Goal: Task Accomplishment & Management: Use online tool/utility

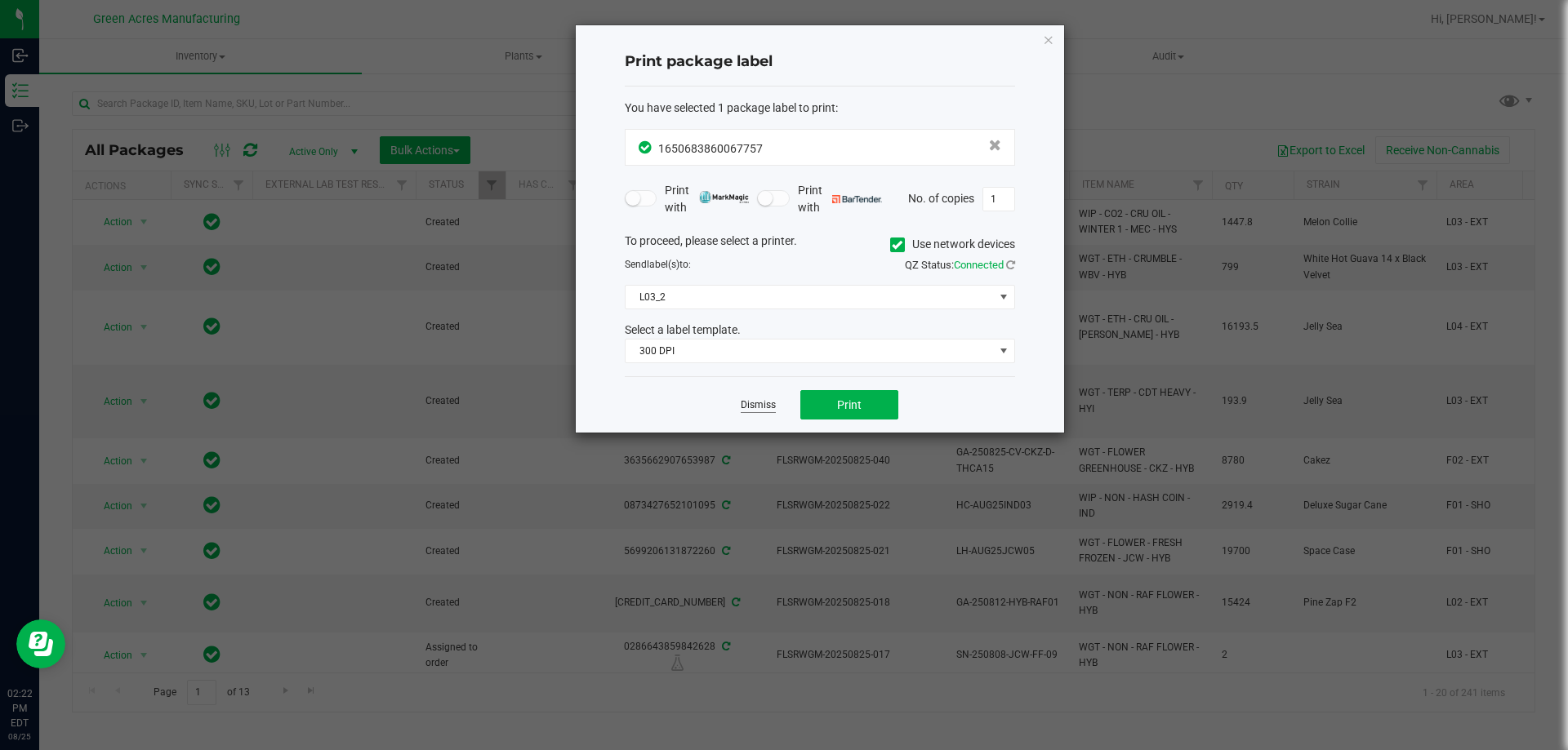
click at [745, 404] on link "Dismiss" at bounding box center [758, 405] width 35 height 14
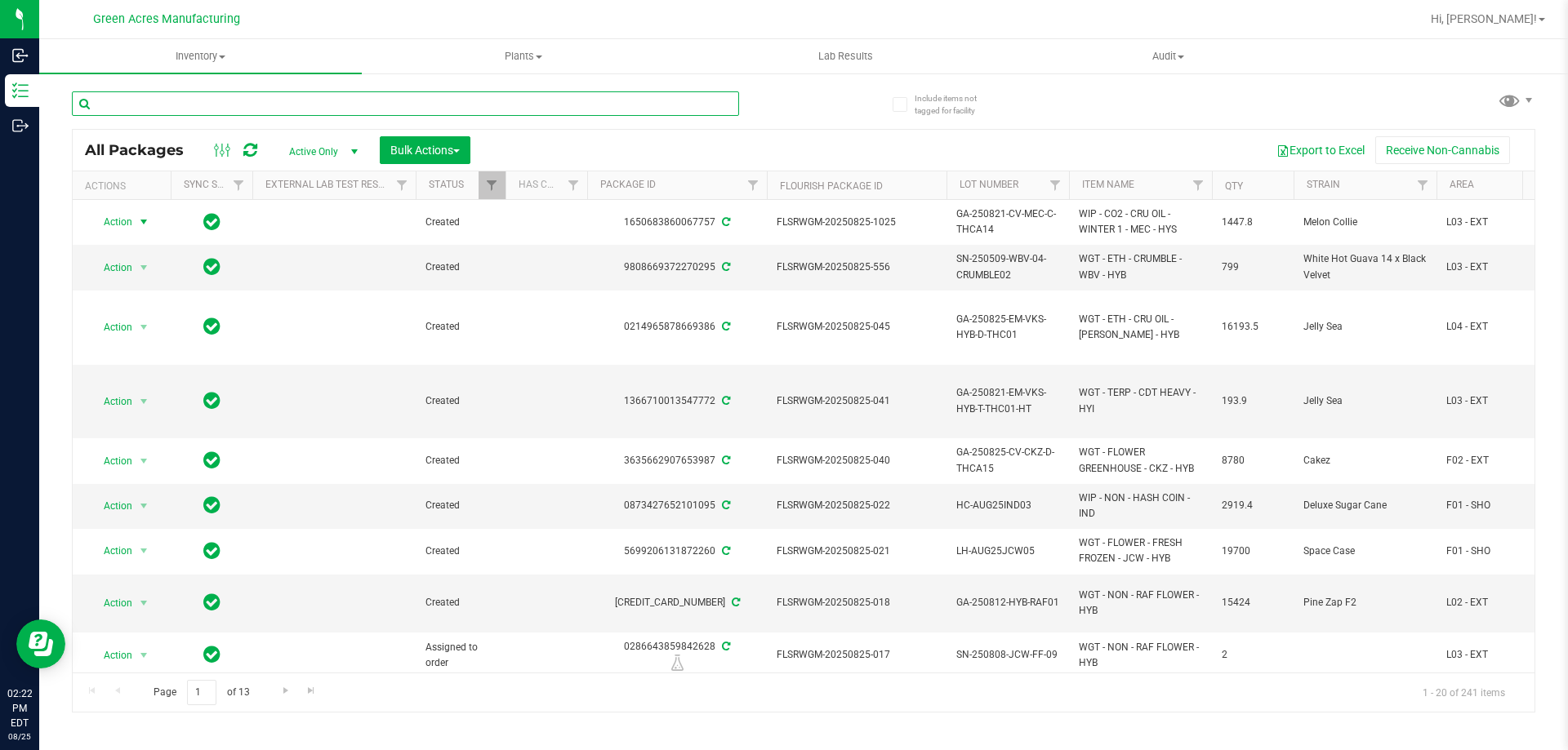
click at [532, 104] on input "text" at bounding box center [405, 104] width 667 height 25
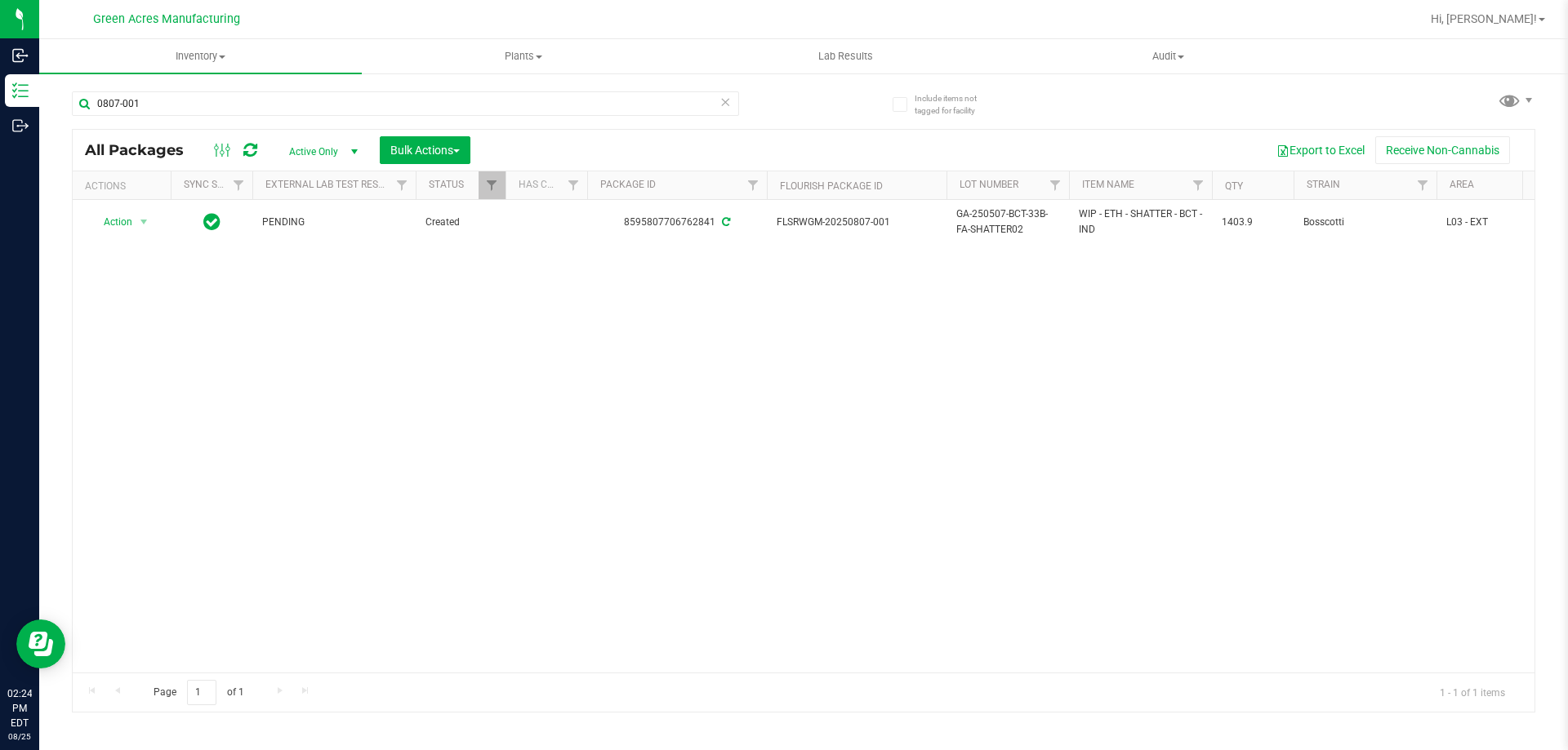
click at [1078, 263] on div "Action Action Adjust qty Create package Edit attributes Global inventory Locate…" at bounding box center [804, 436] width 1462 height 473
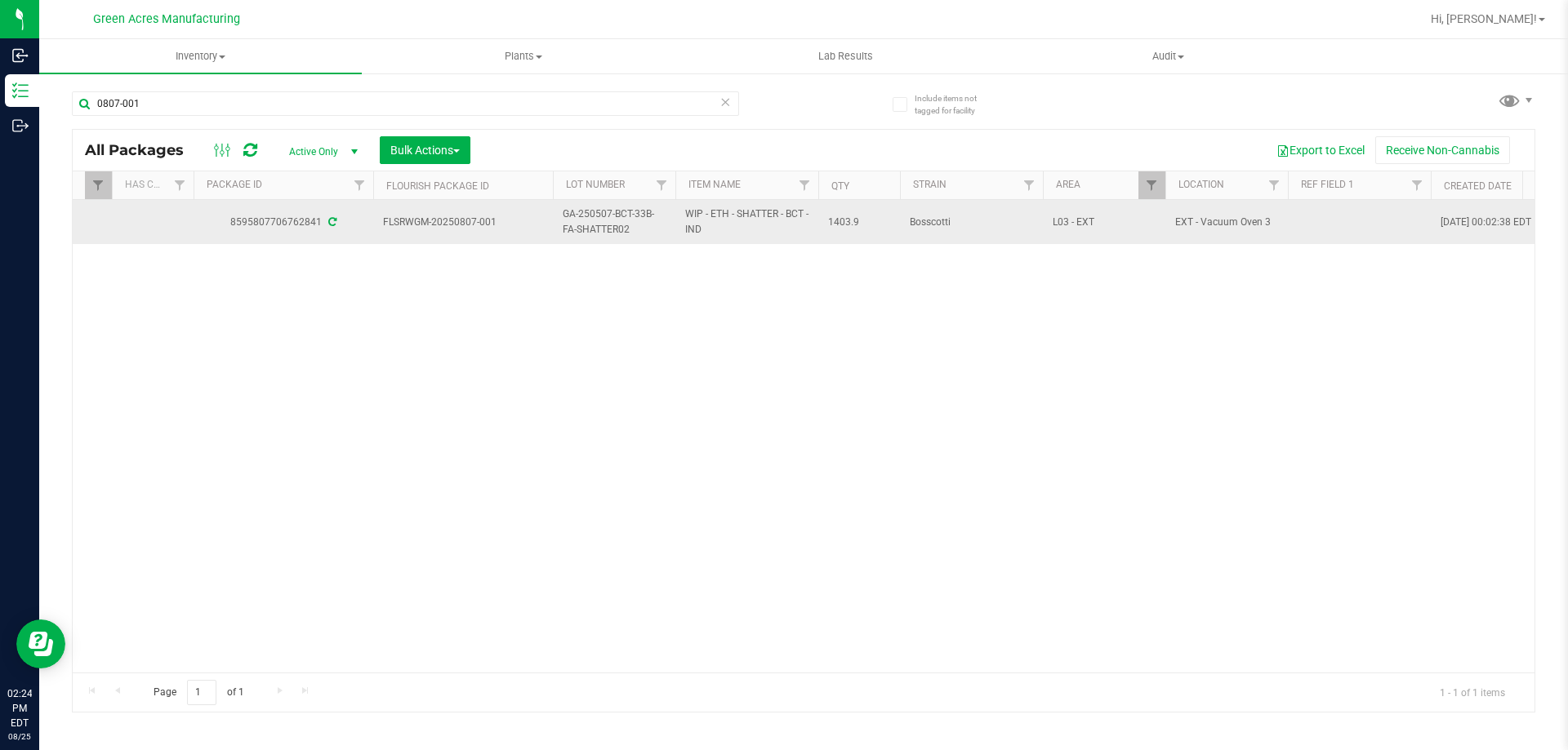
click at [608, 232] on span "GA-250507-BCT-33B-FA-SHATTER02" at bounding box center [615, 222] width 103 height 31
copy tr "GA-250507-BCT-33B-FA-SHATTER02"
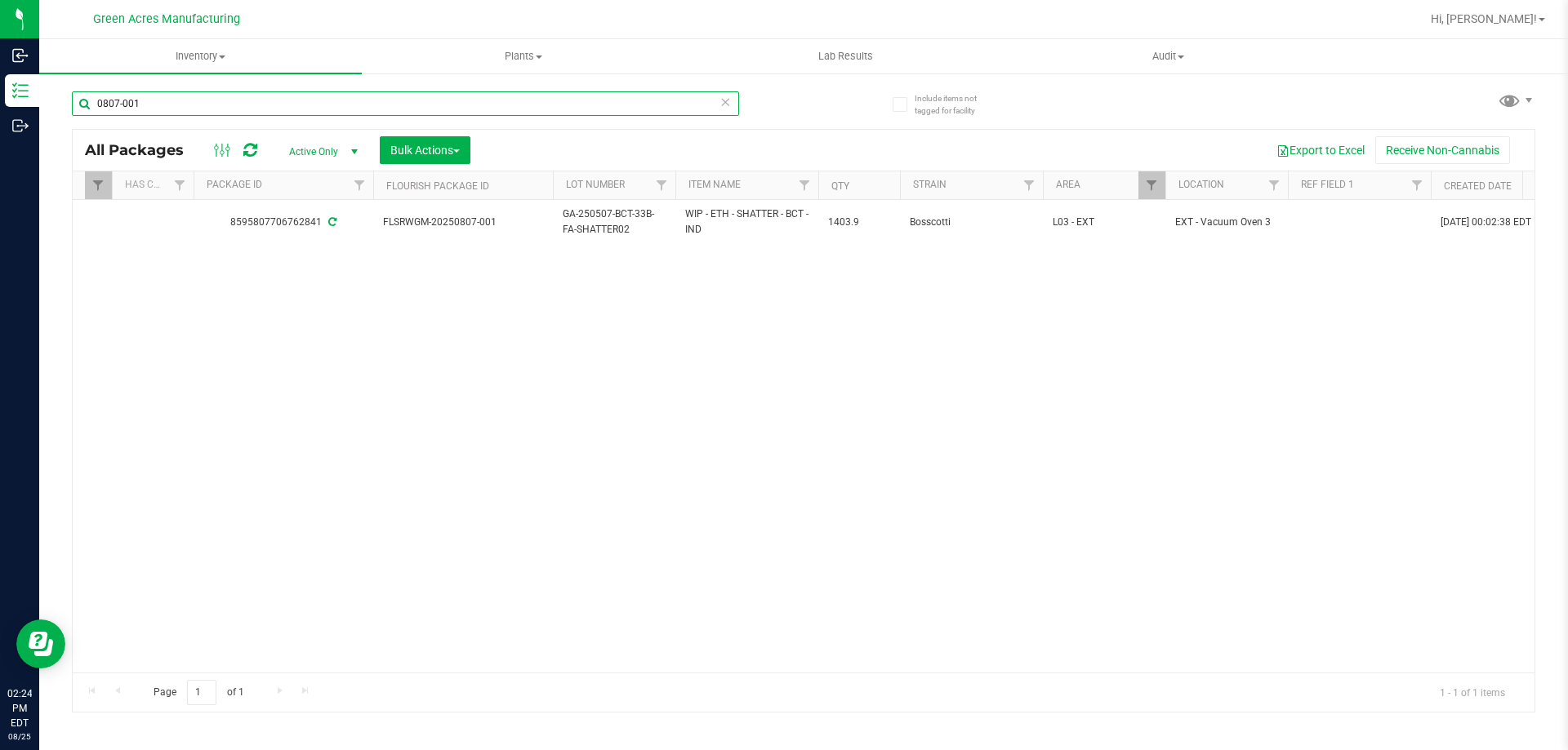
click at [476, 106] on input "0807-001" at bounding box center [405, 104] width 667 height 25
paste input "GA-250507-BCT-33B-FA-SHATTER02"
type input "GA-250507-BCT-33B-FA-SHATTER02"
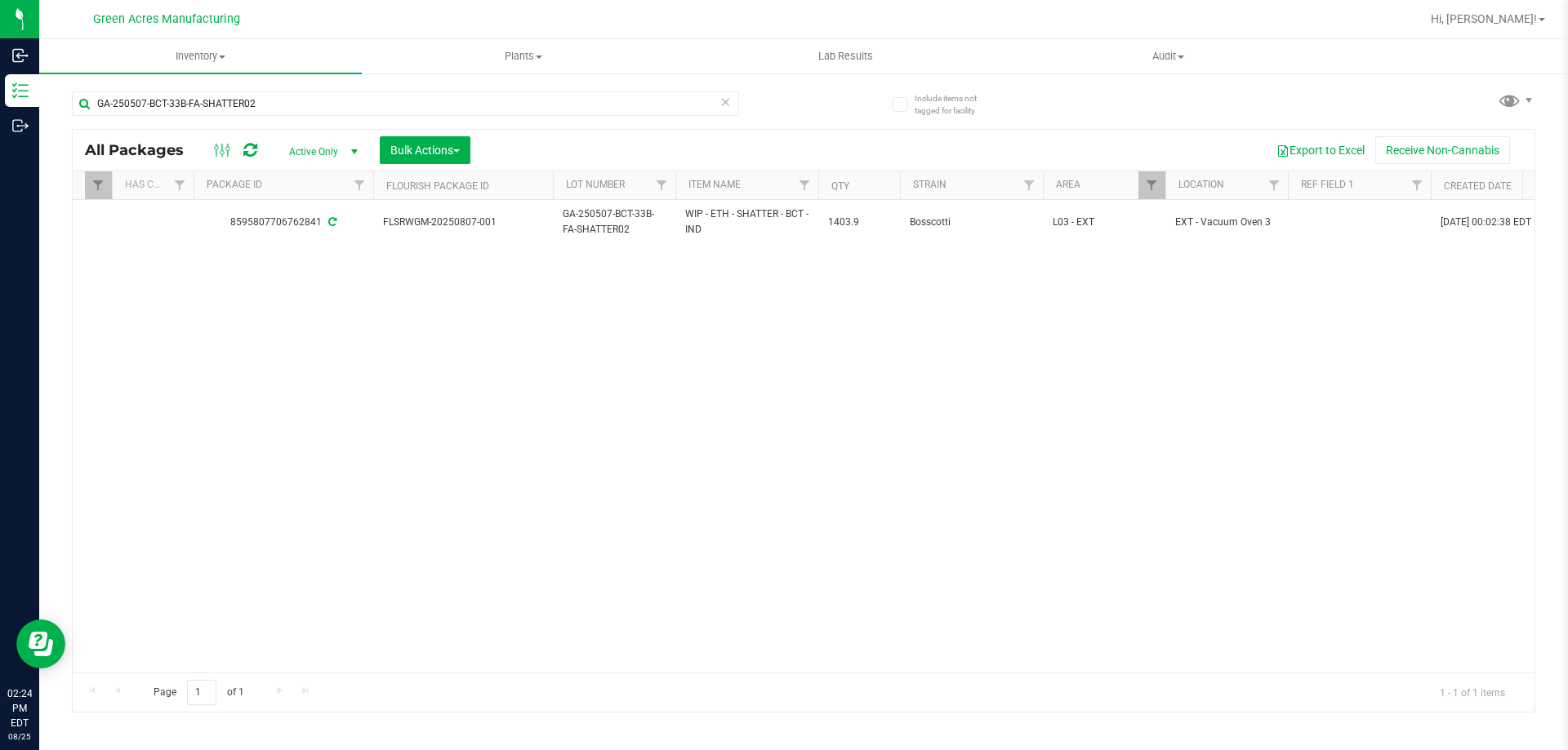
click at [492, 312] on div "Action Action Adjust qty Create package Edit attributes Global inventory Locate…" at bounding box center [804, 436] width 1462 height 473
drag, startPoint x: 1146, startPoint y: 116, endPoint x: 1156, endPoint y: 133, distance: 19.7
click at [1146, 129] on div "GA-250507-BCT-33B-FA-SHATTER02 All Packages Active Only Active Only Lab Samples…" at bounding box center [803, 395] width 1463 height 637
click at [313, 270] on div "Action Action Adjust qty Create package Edit attributes Global inventory Locate…" at bounding box center [804, 436] width 1462 height 473
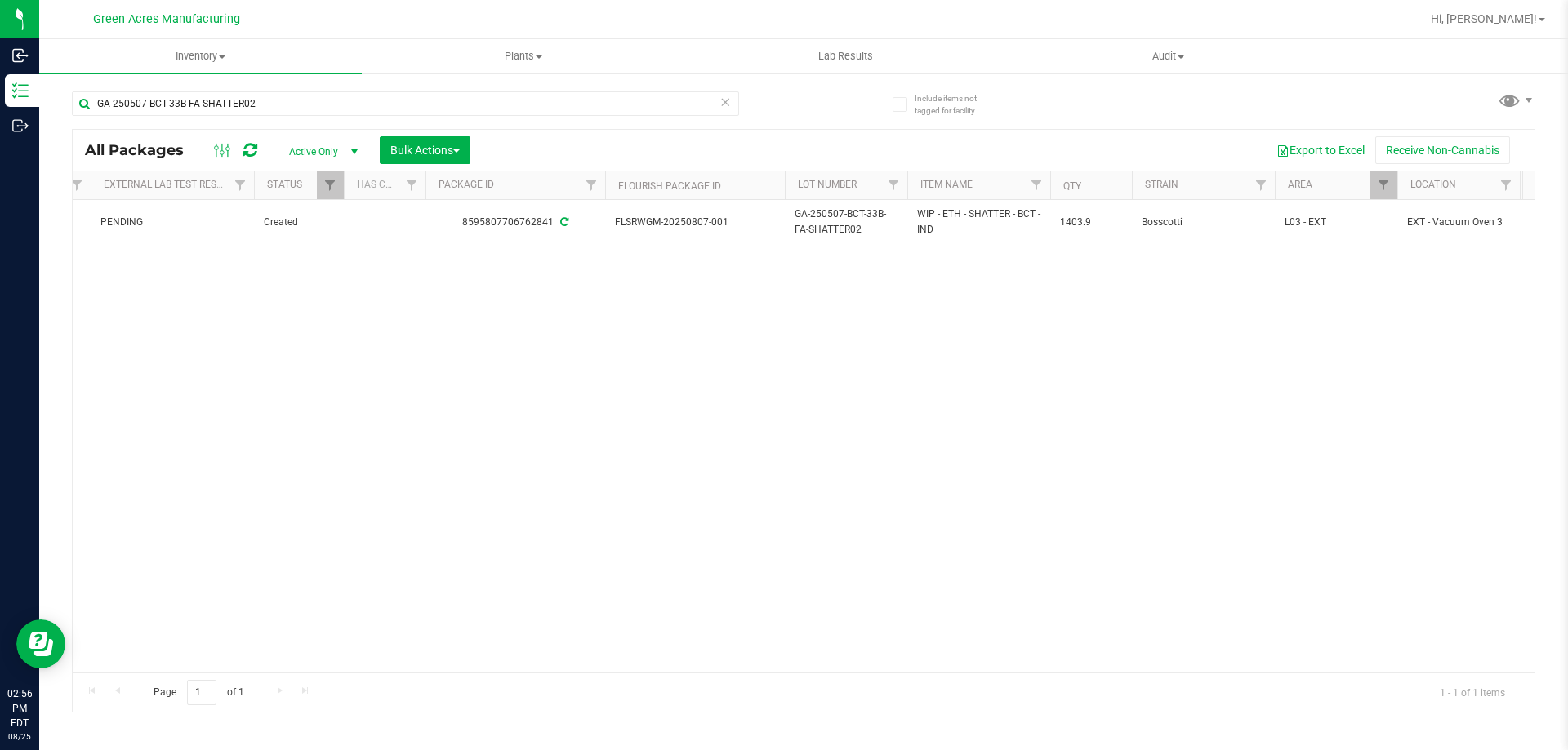
scroll to position [0, 122]
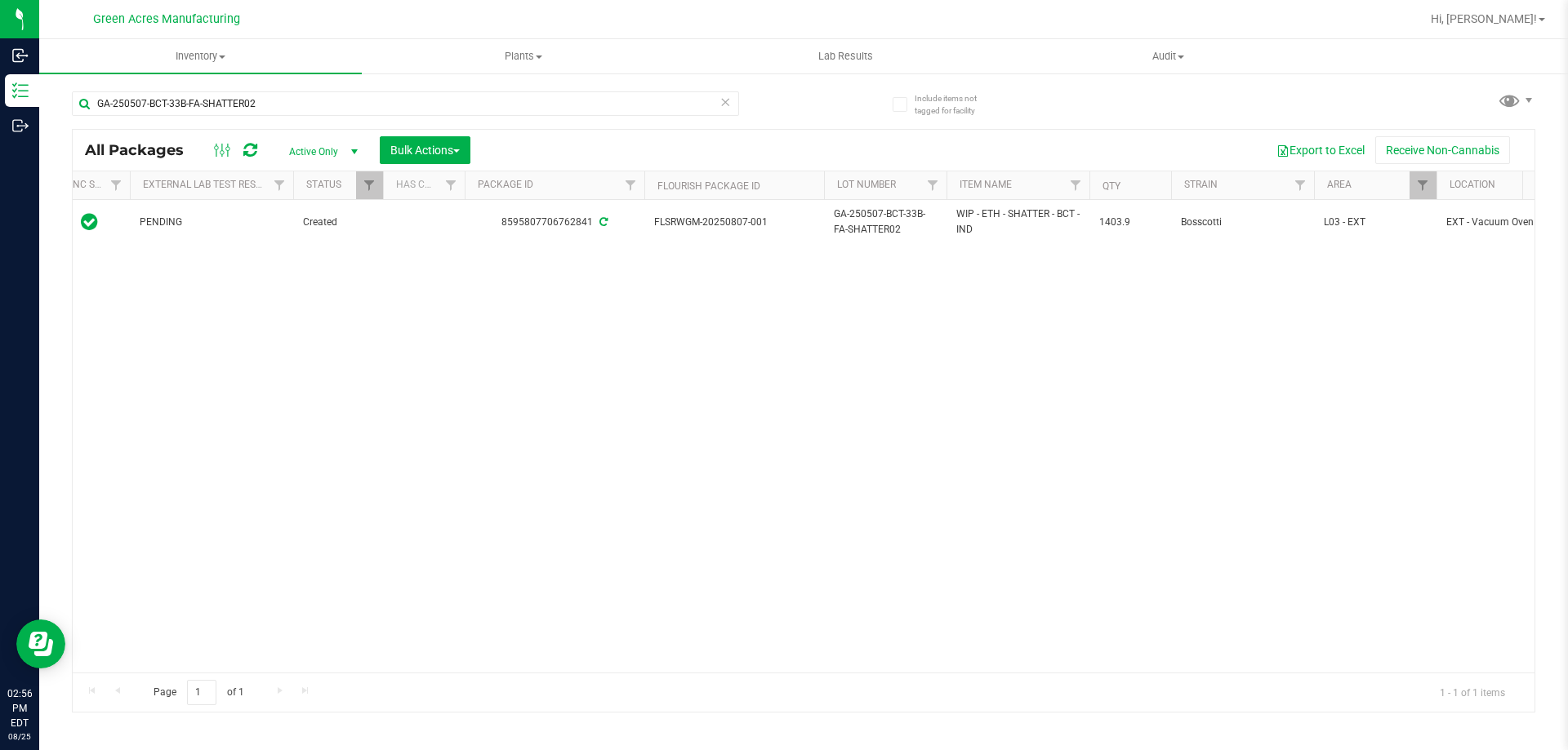
click at [327, 505] on div "Action Action Adjust qty Create package Edit attributes Global inventory Locate…" at bounding box center [804, 436] width 1462 height 473
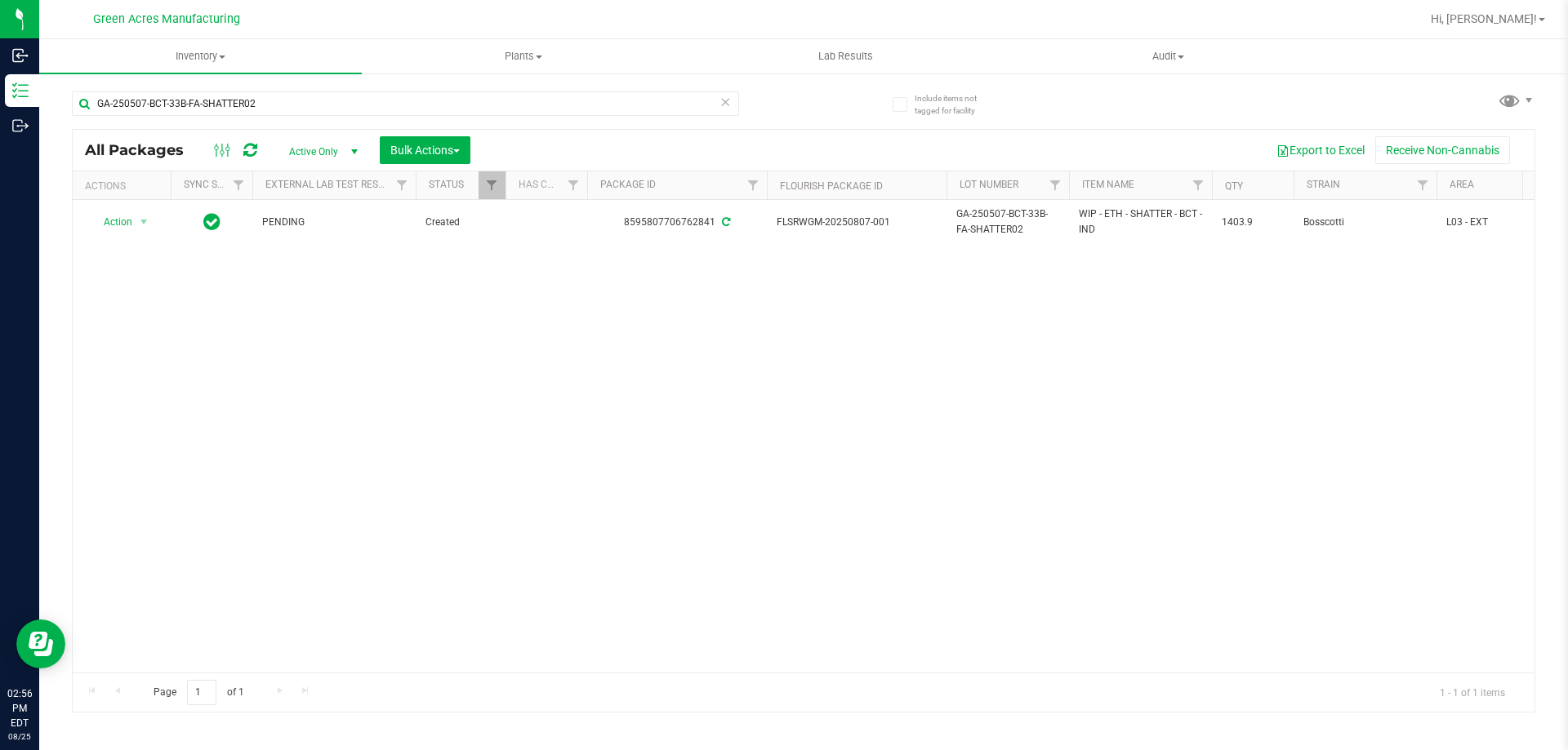
click at [239, 505] on div "Action Action Adjust qty Create package Edit attributes Global inventory Locate…" at bounding box center [804, 436] width 1462 height 473
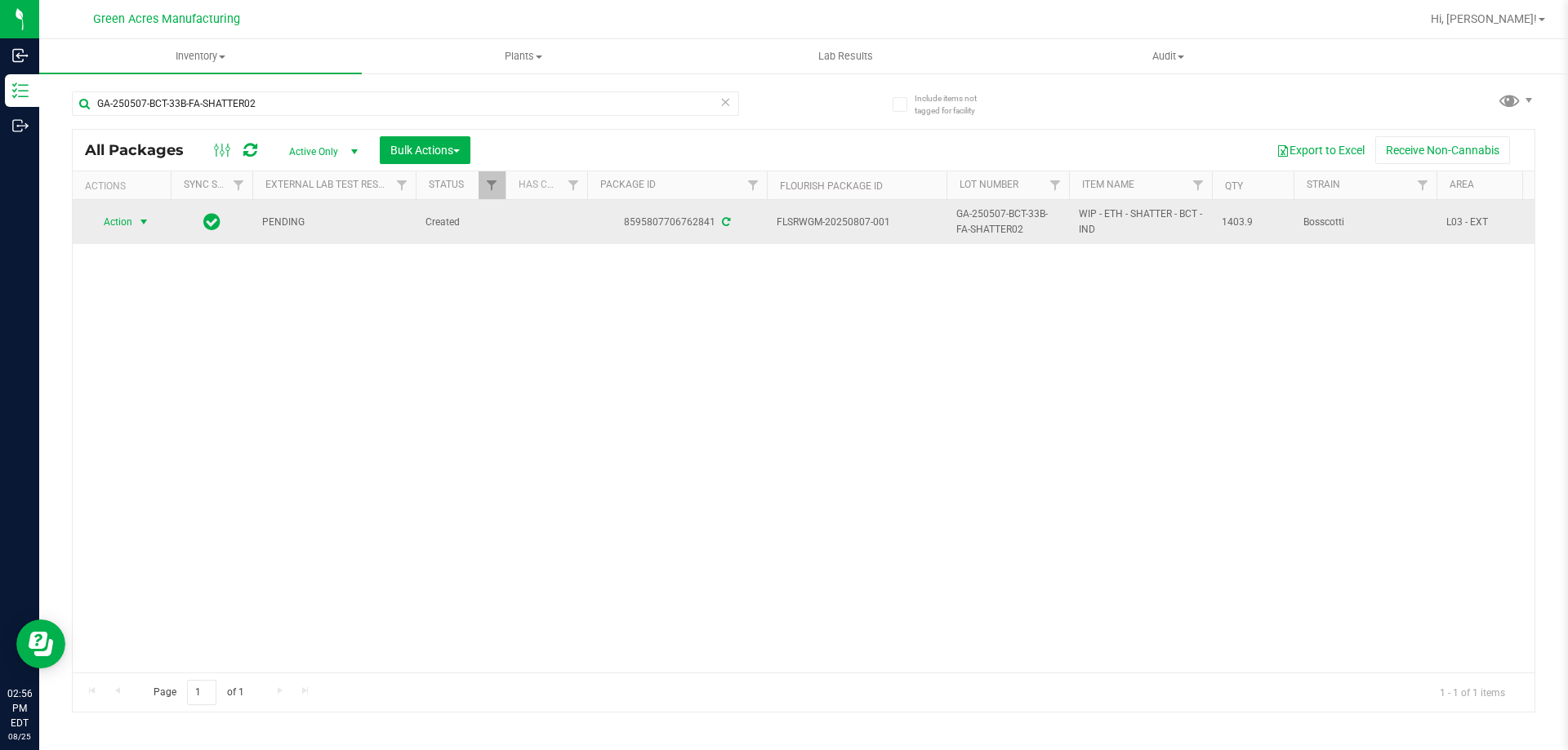
click at [136, 230] on span "select" at bounding box center [144, 221] width 20 height 23
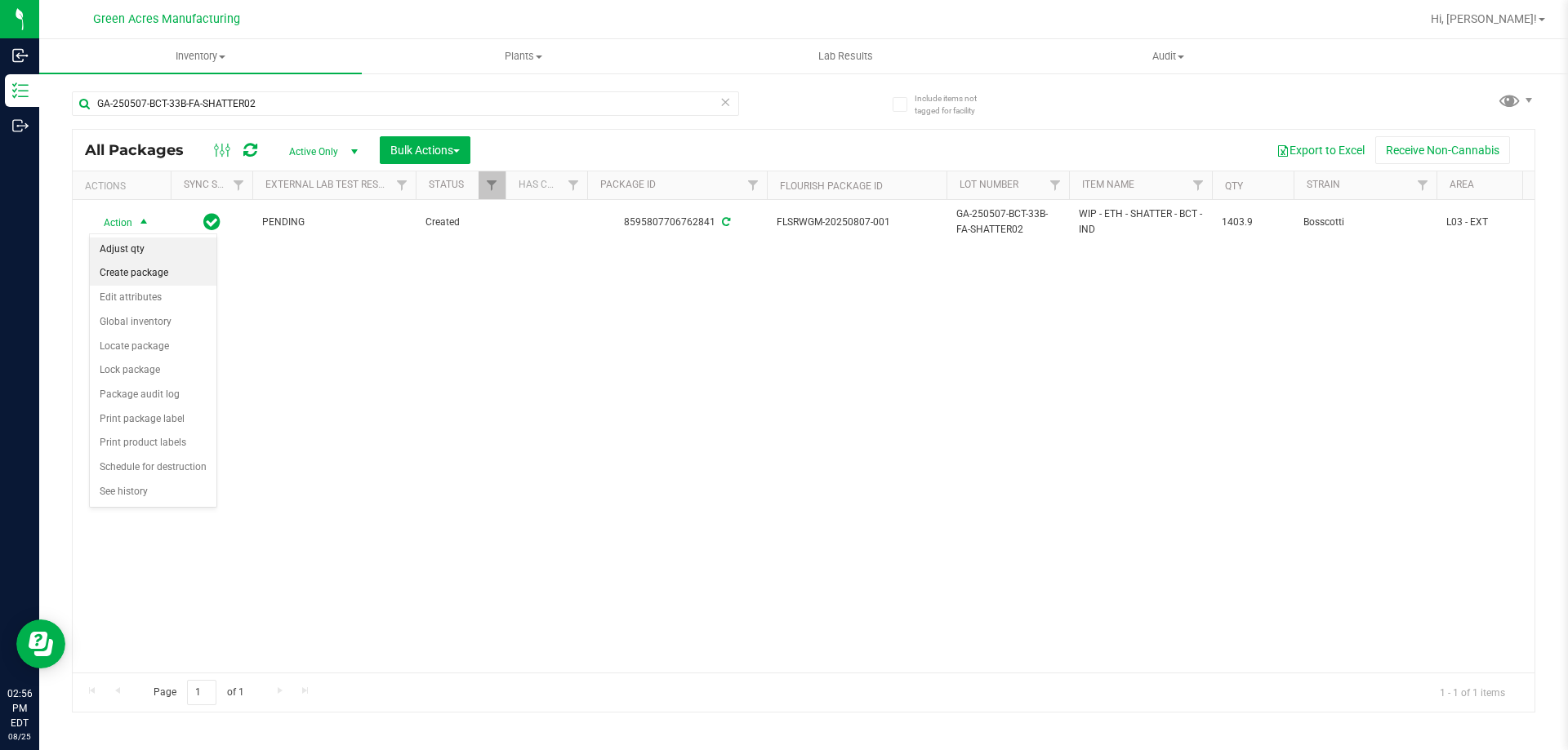
click at [150, 263] on li "Create package" at bounding box center [153, 274] width 127 height 25
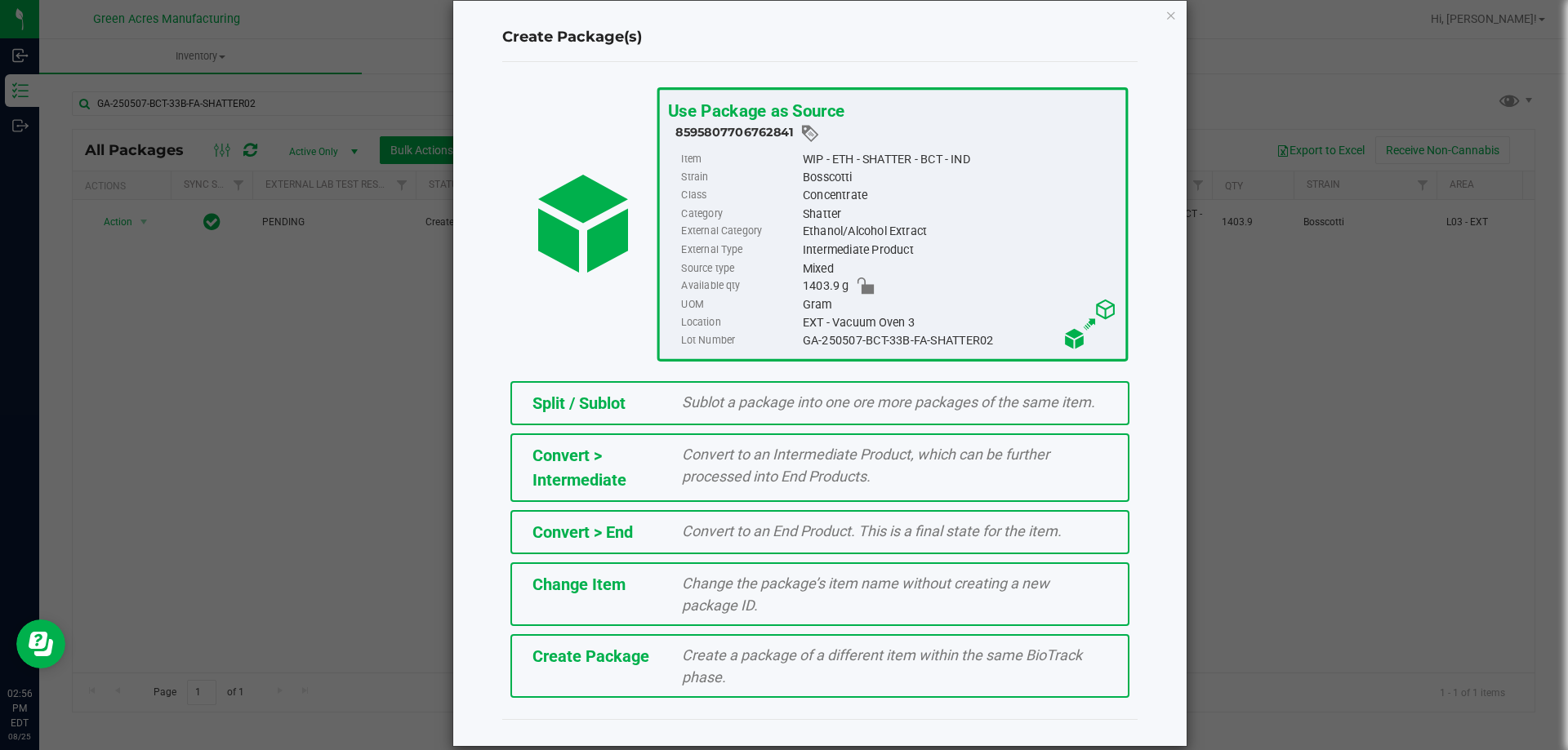
scroll to position [46, 0]
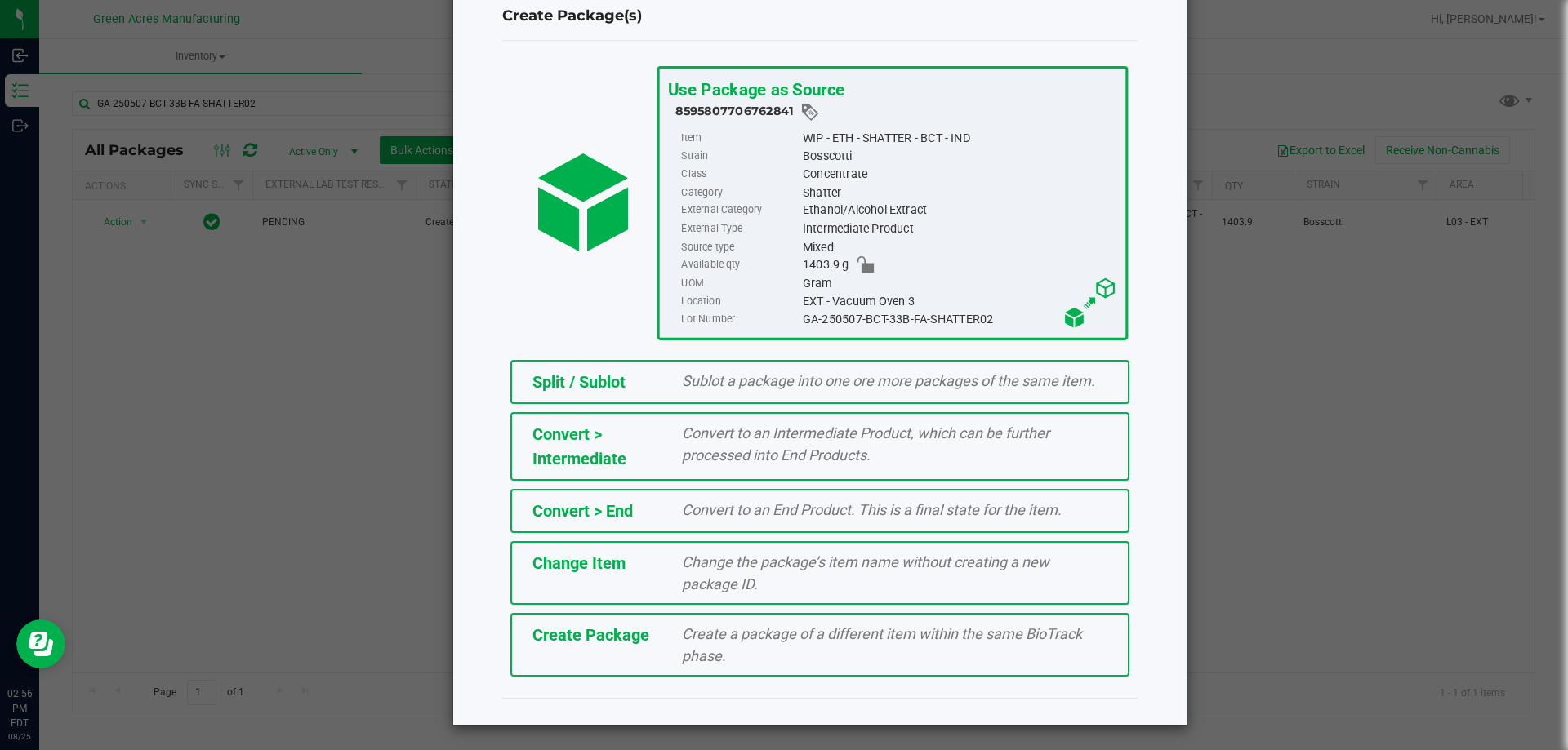
click at [701, 641] on span "Create a package of a different item within the same BioTrack phase." at bounding box center [882, 644] width 400 height 39
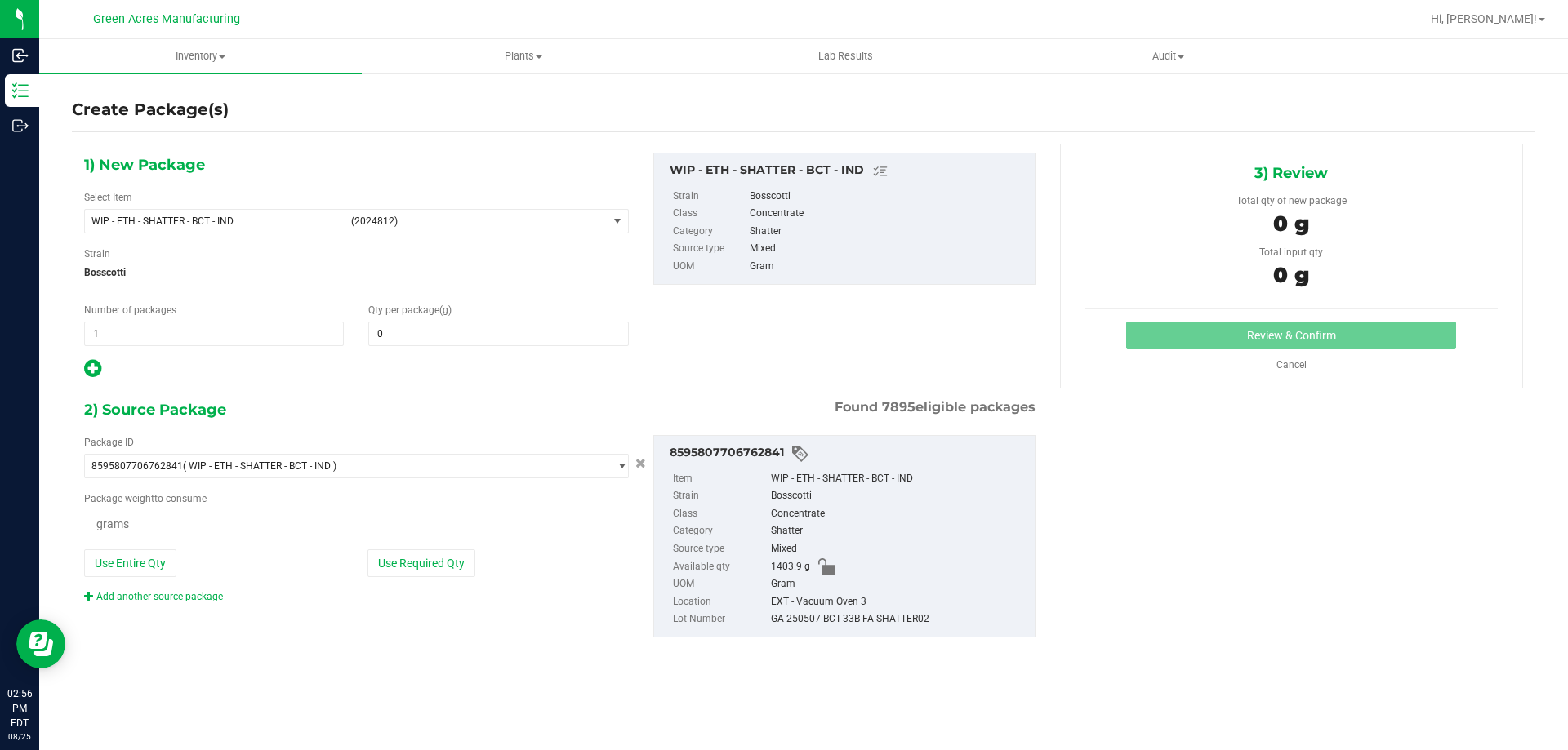
type input "0.0000"
copy span "ETH - SHATTER - BCT - IND"
drag, startPoint x: 261, startPoint y: 218, endPoint x: 114, endPoint y: 227, distance: 147.3
click at [114, 227] on span "WIP - ETH - SHATTER - BCT - IND (2024812)" at bounding box center [345, 221] width 523 height 23
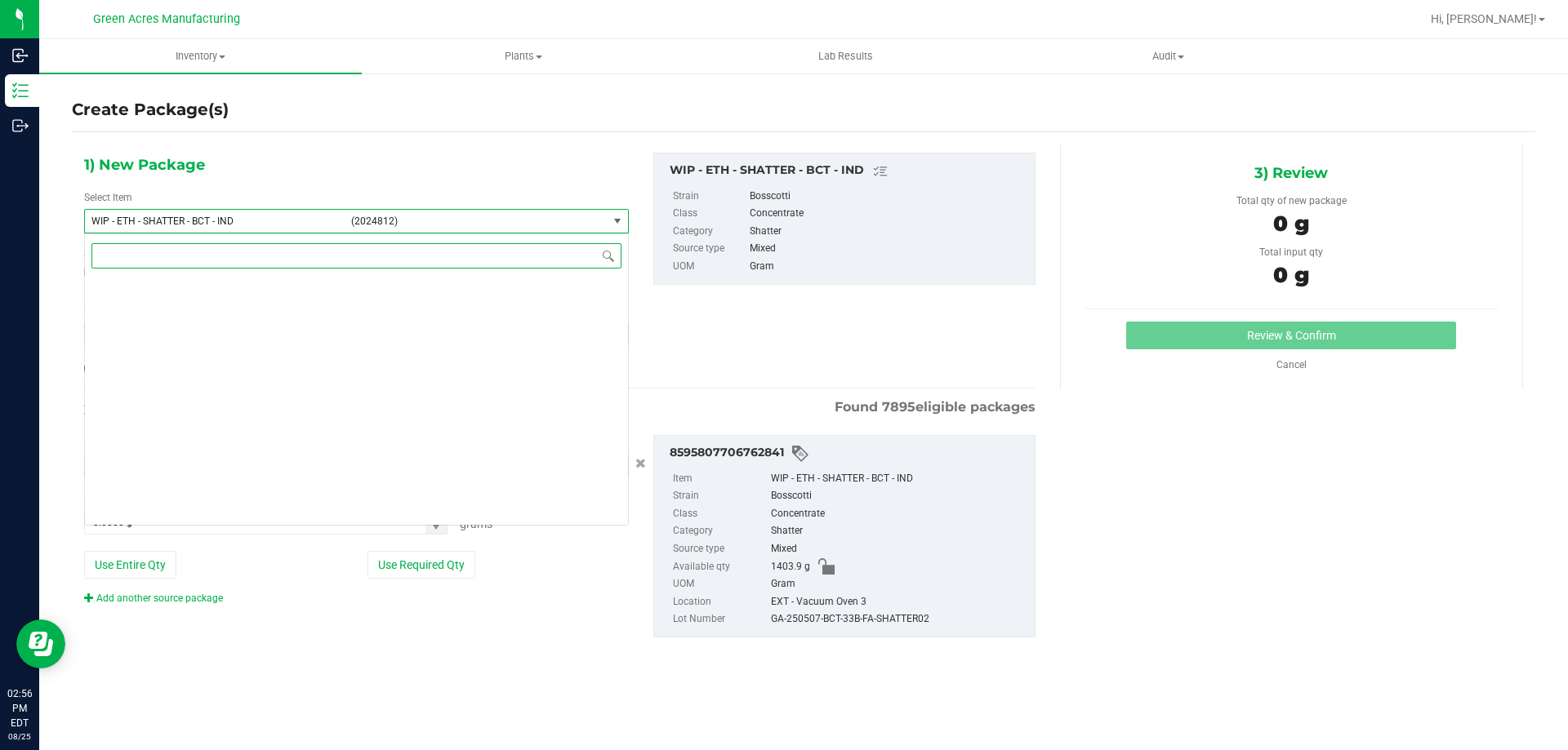
scroll to position [445383, 0]
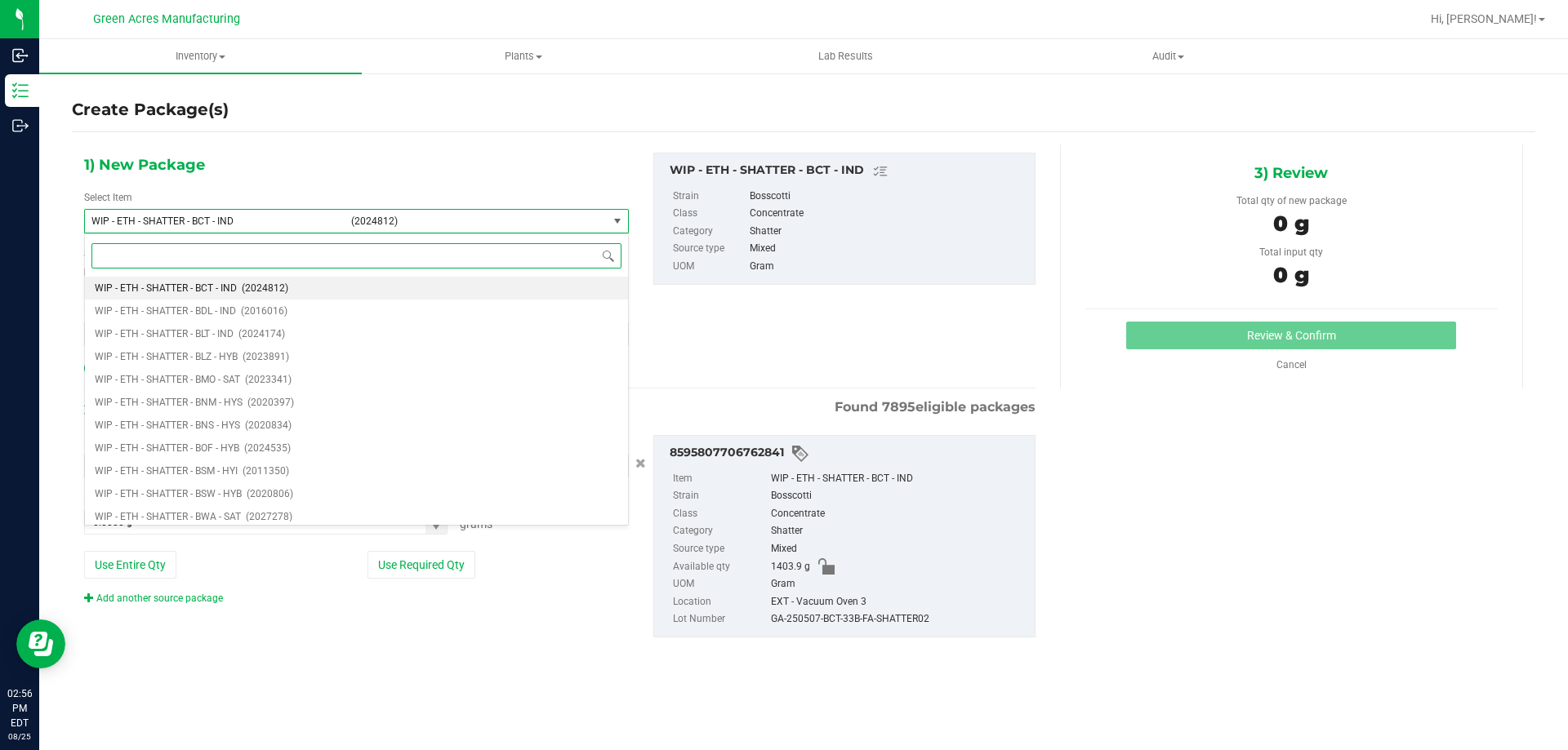
paste input "ETH - SHATTER - BCT - IND"
type input "ETH - SHATTER - BCT - IND"
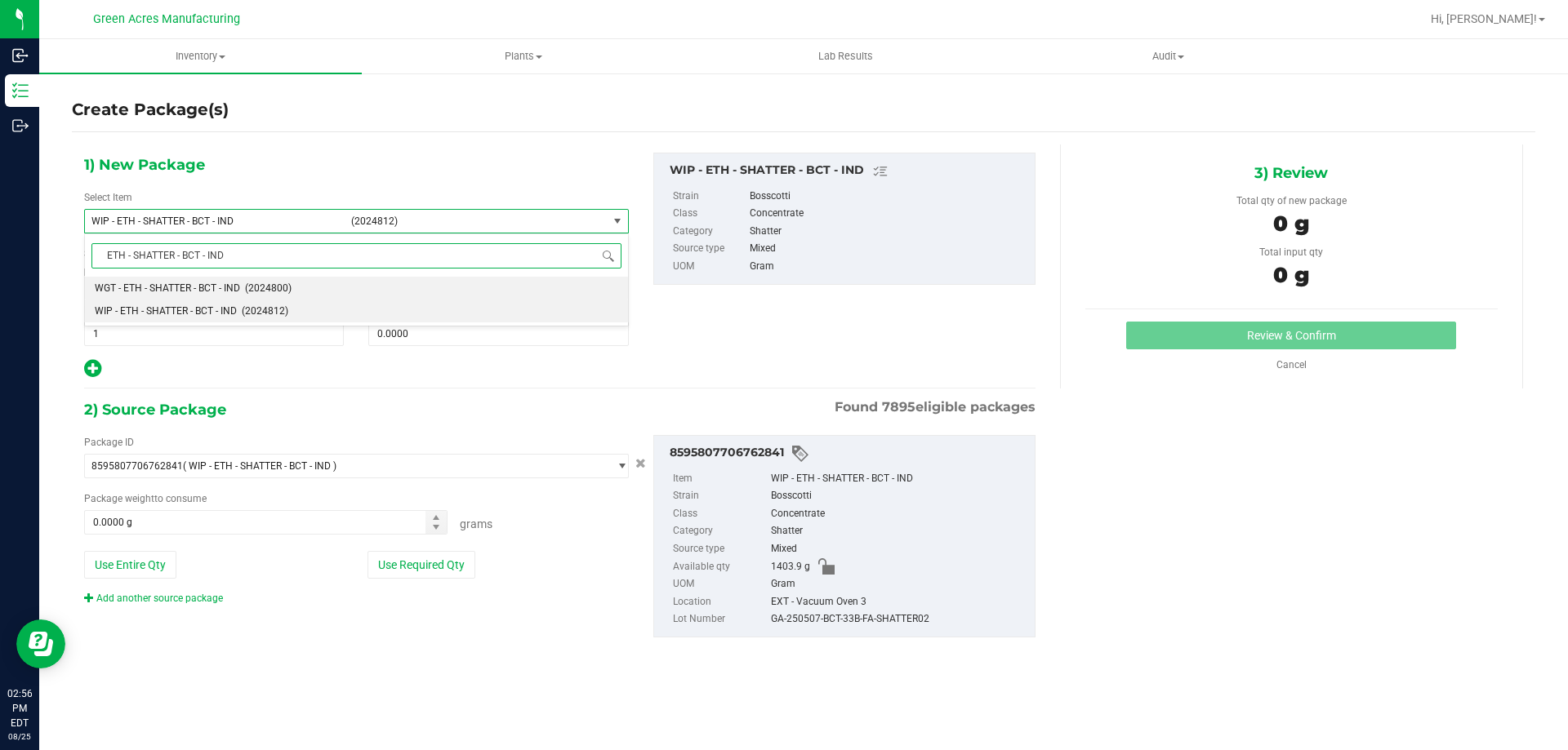
click at [288, 291] on span "(2024800)" at bounding box center [268, 288] width 47 height 11
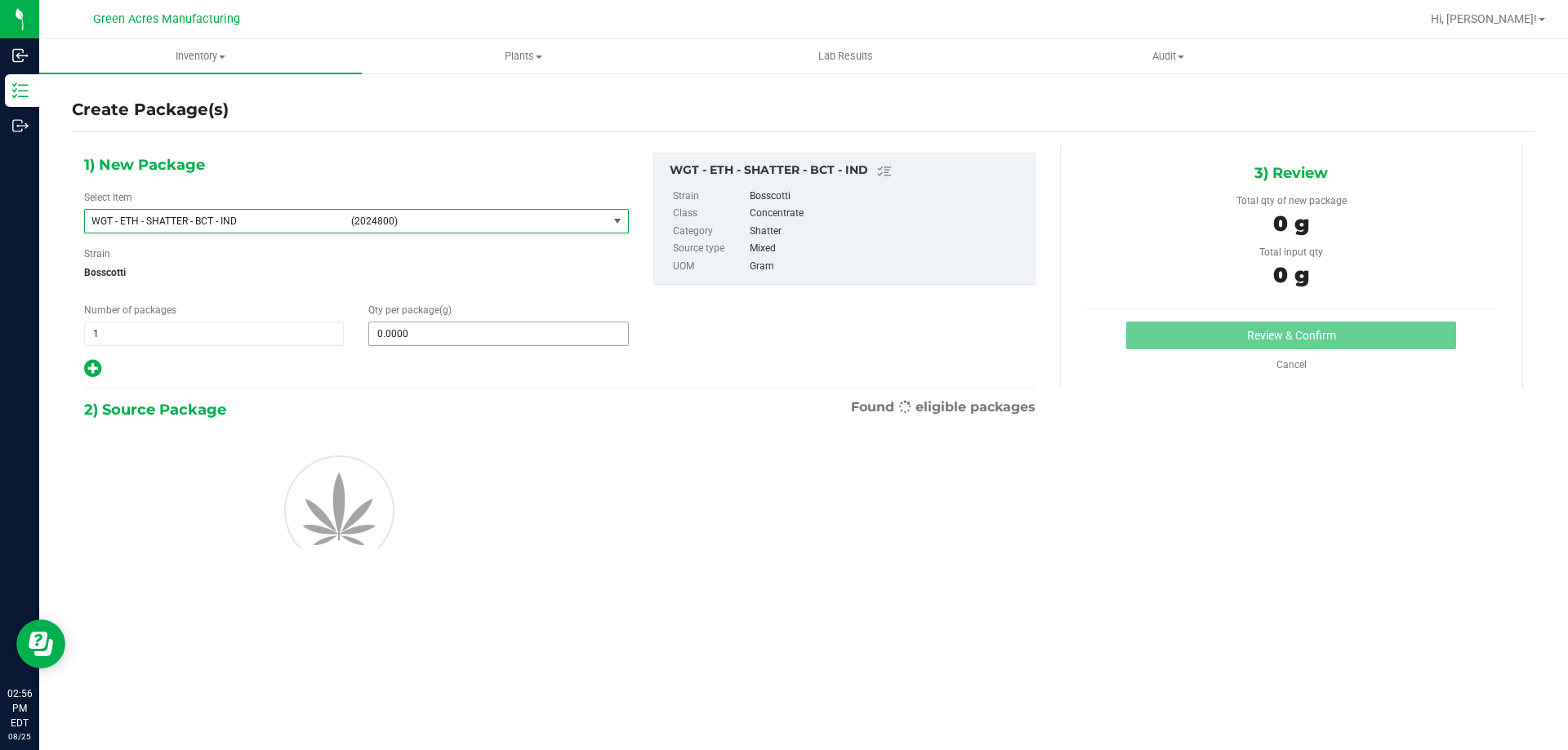
type input "0.0000"
click at [439, 341] on span at bounding box center [498, 333] width 260 height 25
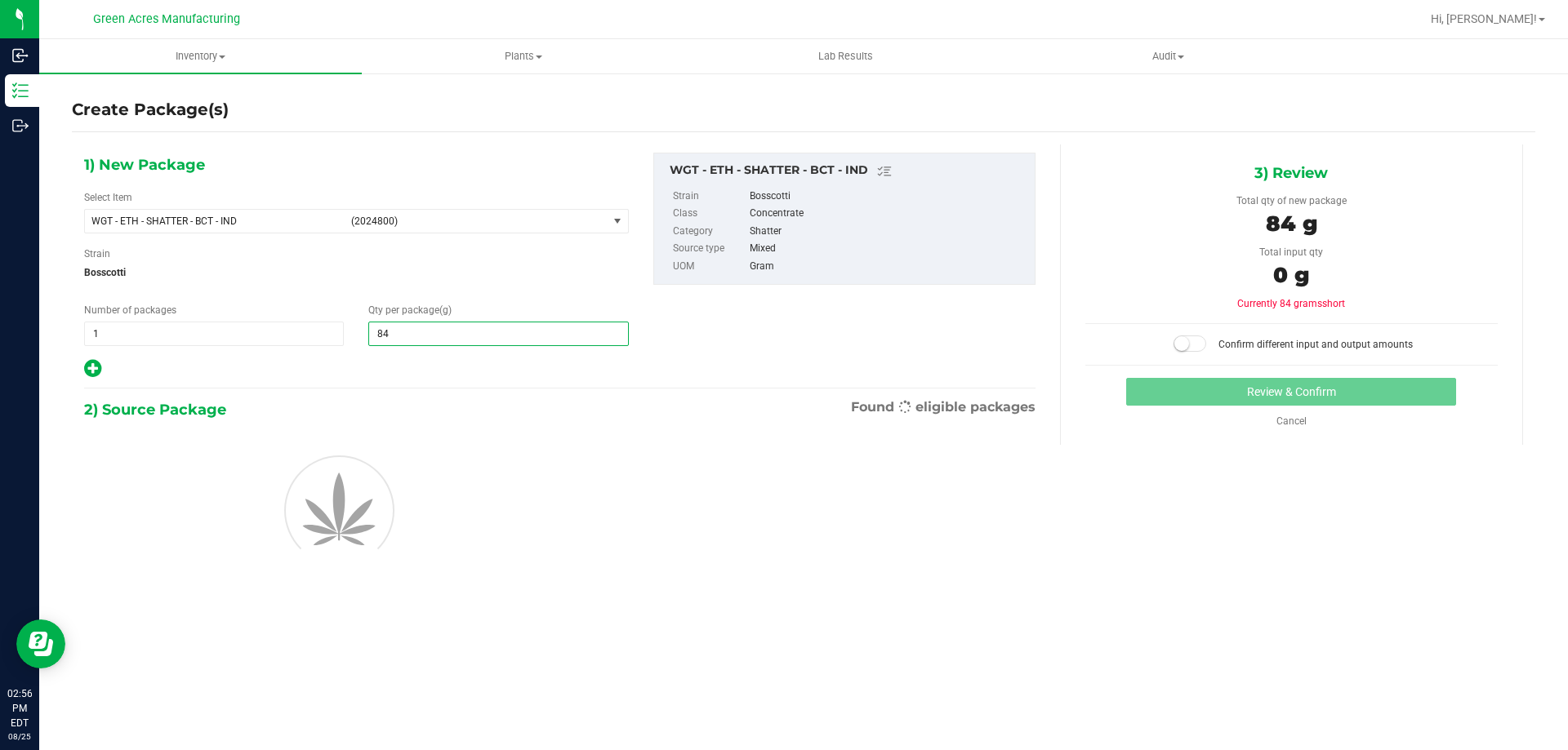
type input "844"
type input "844.0000"
click at [660, 371] on div "1) New Package Select Item WGT - ETH - SHATTER - BCT - IND (2024800) WGT - ETH …" at bounding box center [559, 265] width 976 height 227
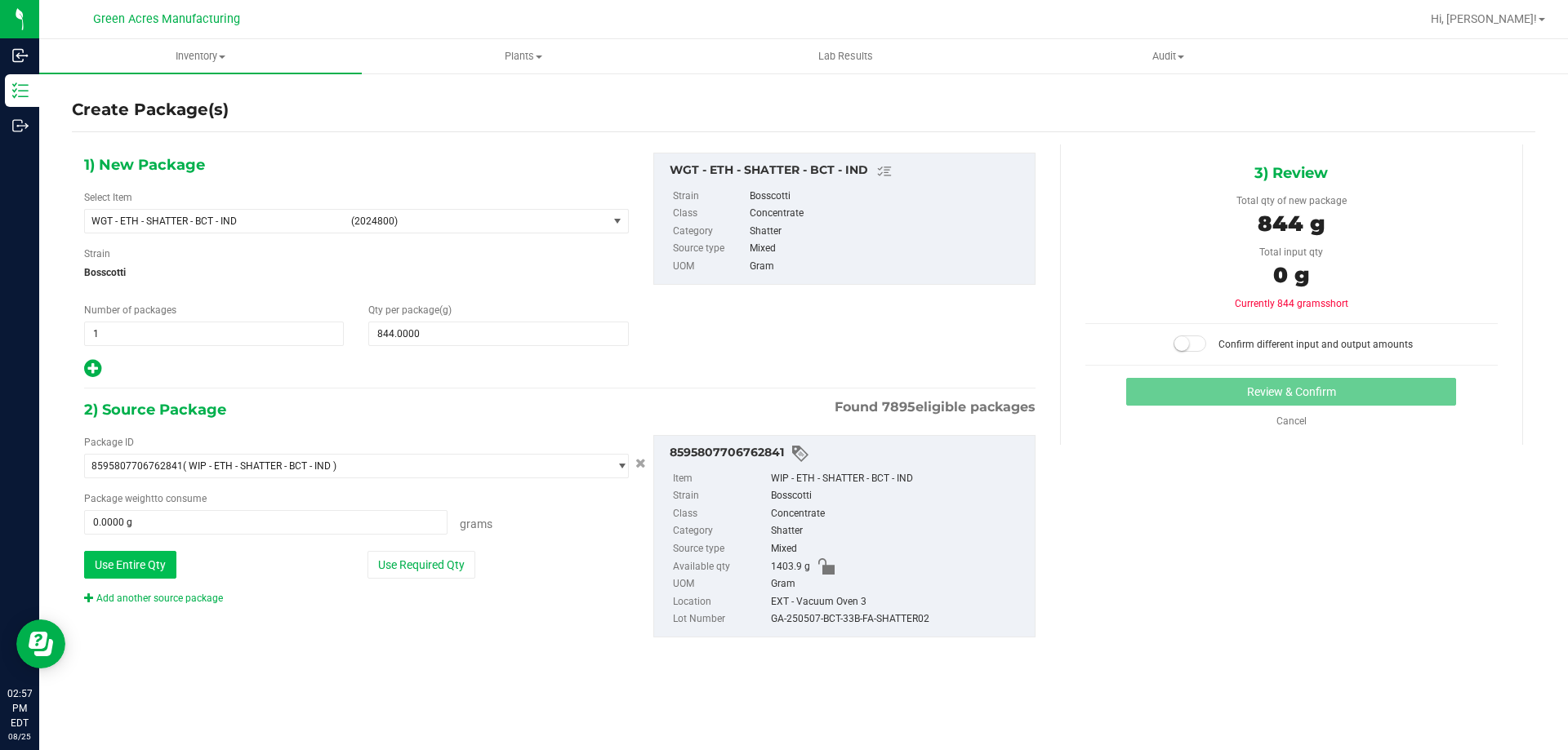
click at [139, 565] on button "Use Entire Qty" at bounding box center [130, 565] width 92 height 28
type input "1403.9000 g"
click at [369, 405] on div "2) Source Package Found 7895 eligible packages" at bounding box center [560, 409] width 952 height 25
click at [1190, 341] on small at bounding box center [1182, 343] width 15 height 15
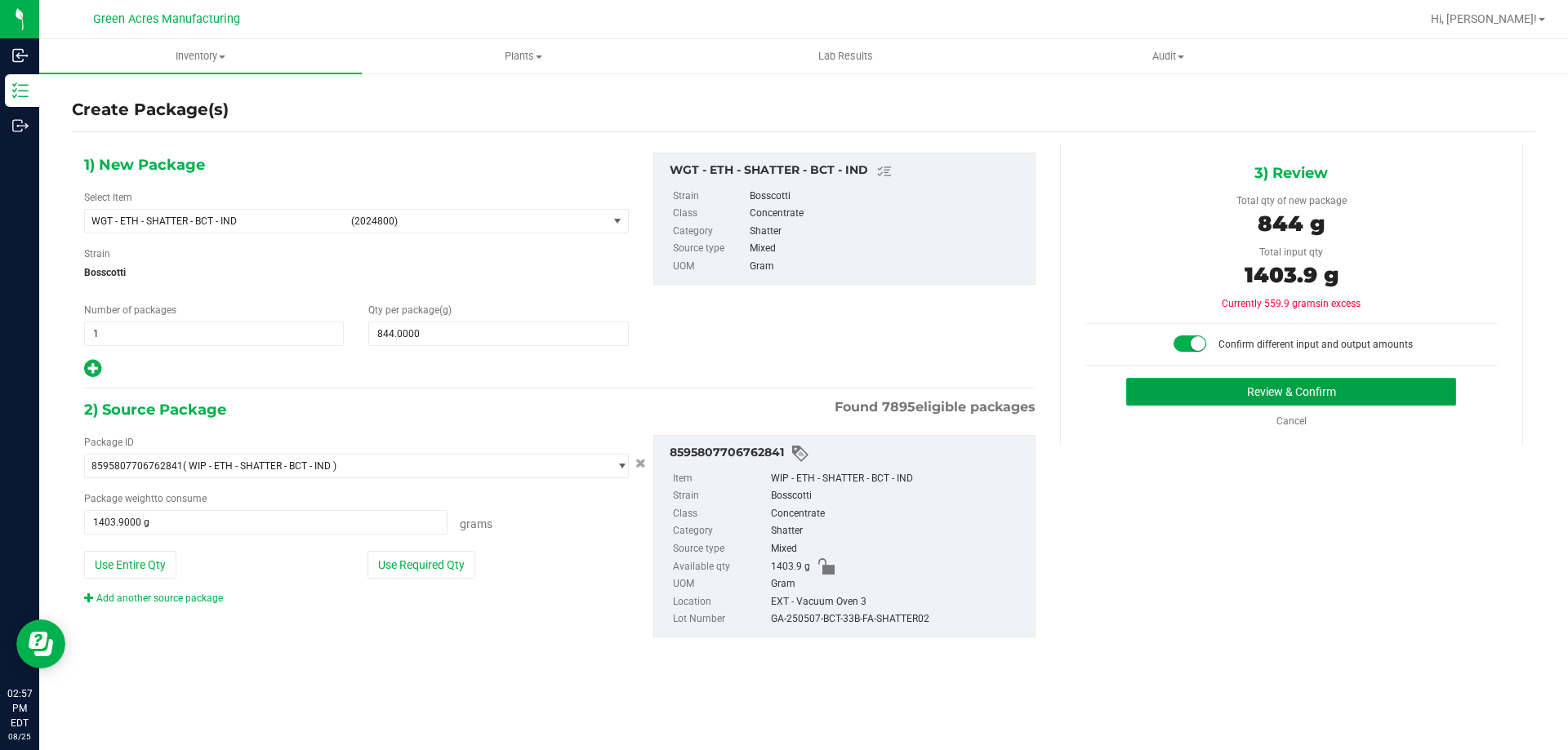
click at [1206, 386] on button "Review & Confirm" at bounding box center [1291, 392] width 330 height 28
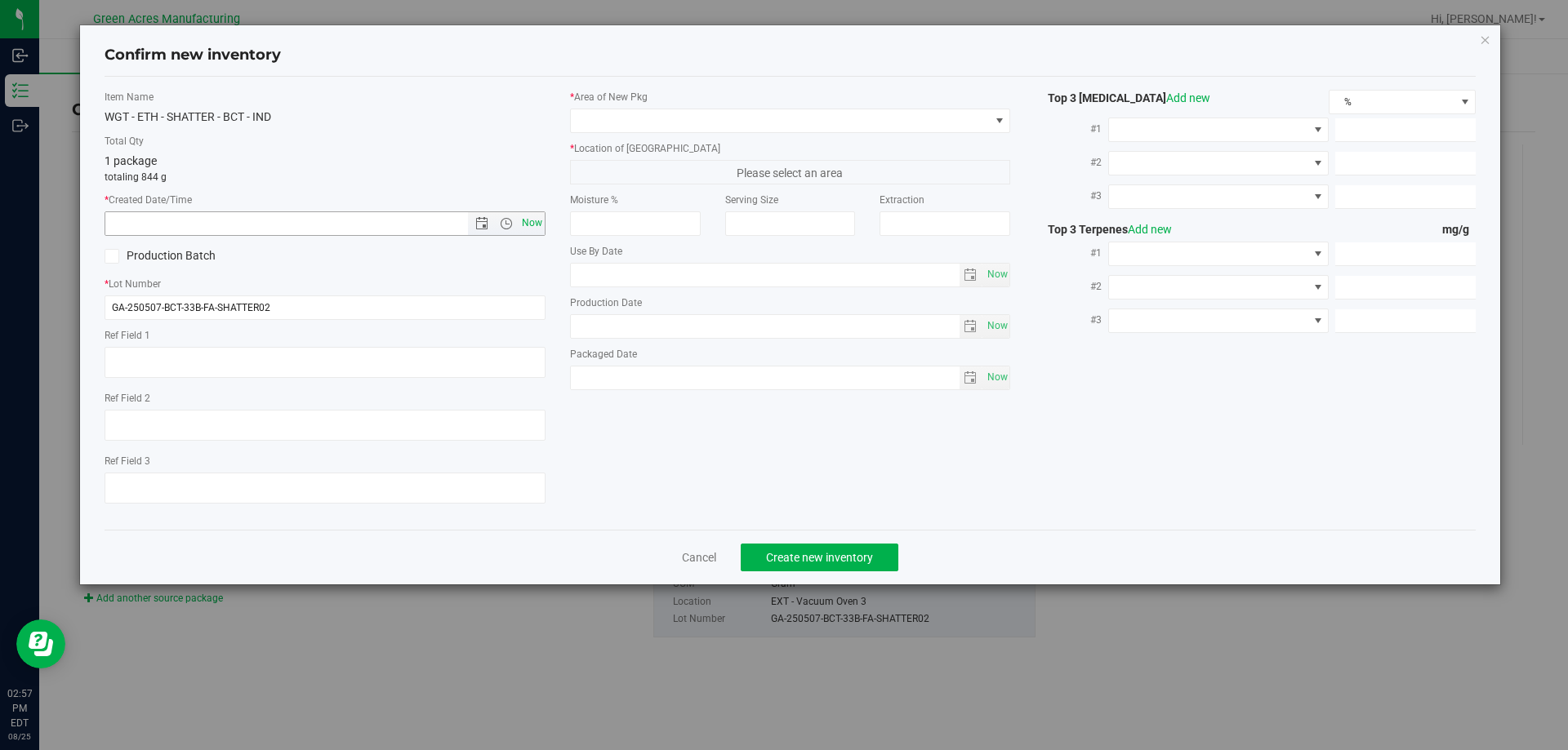
click at [539, 219] on span "Now" at bounding box center [532, 223] width 28 height 24
type input "[DATE] 2:57 PM"
click at [594, 129] on span at bounding box center [781, 120] width 419 height 23
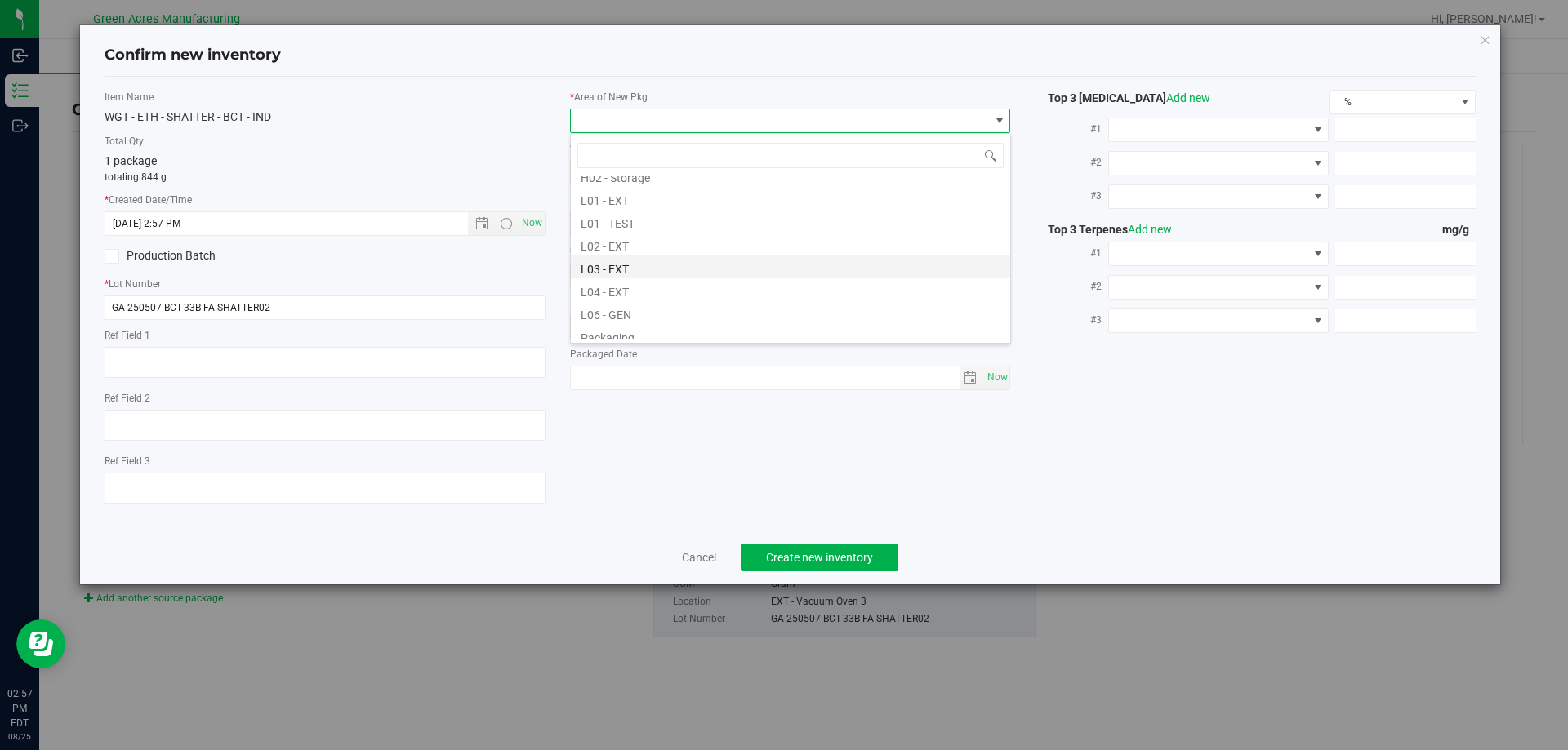
scroll to position [327, 0]
click at [616, 234] on li "L03 - EXT" at bounding box center [791, 227] width 439 height 23
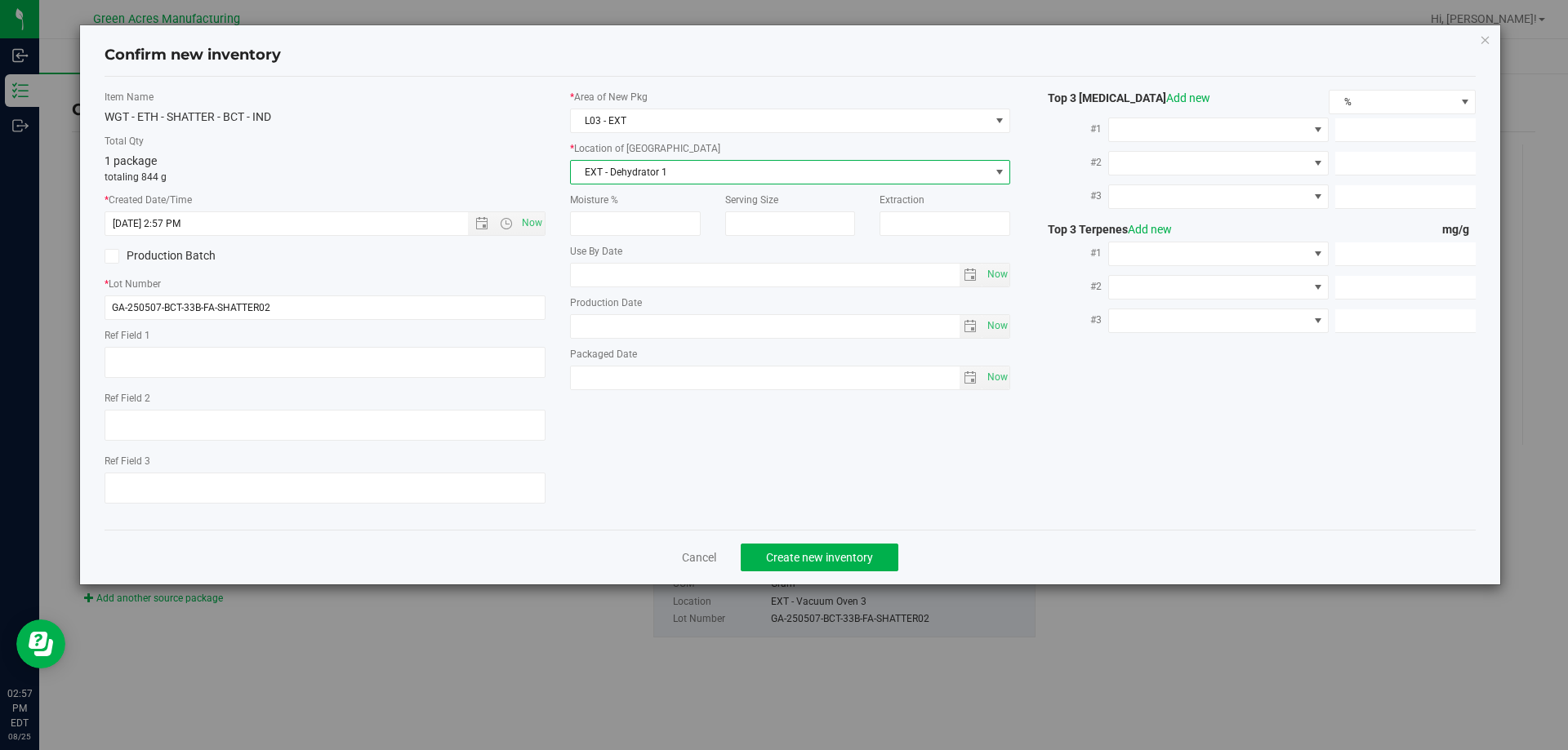
click at [627, 177] on span "EXT - Dehydrator 1" at bounding box center [781, 172] width 419 height 23
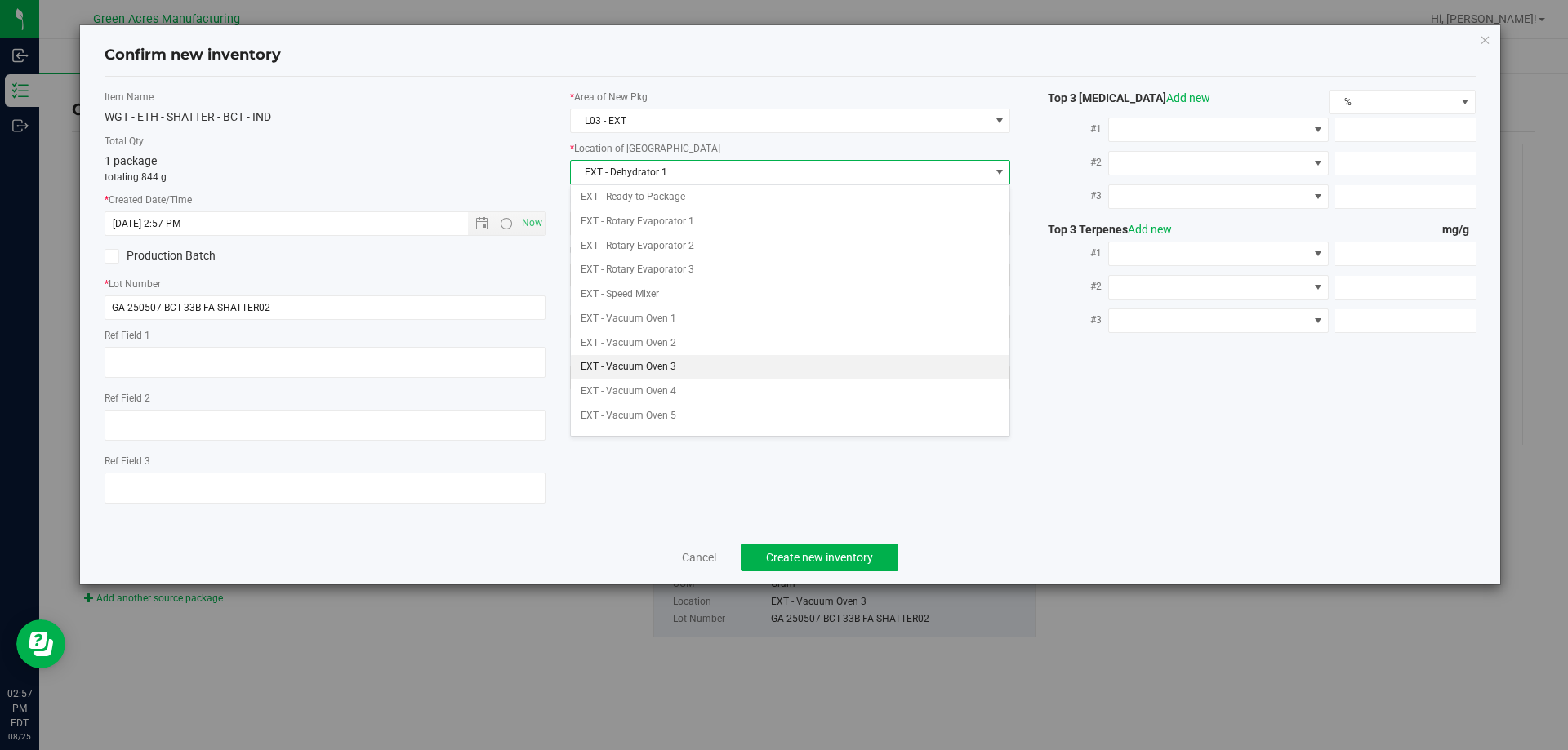
scroll to position [313, 0]
click at [692, 386] on li "EXT - Vacuum Oven 7" at bounding box center [791, 396] width 439 height 25
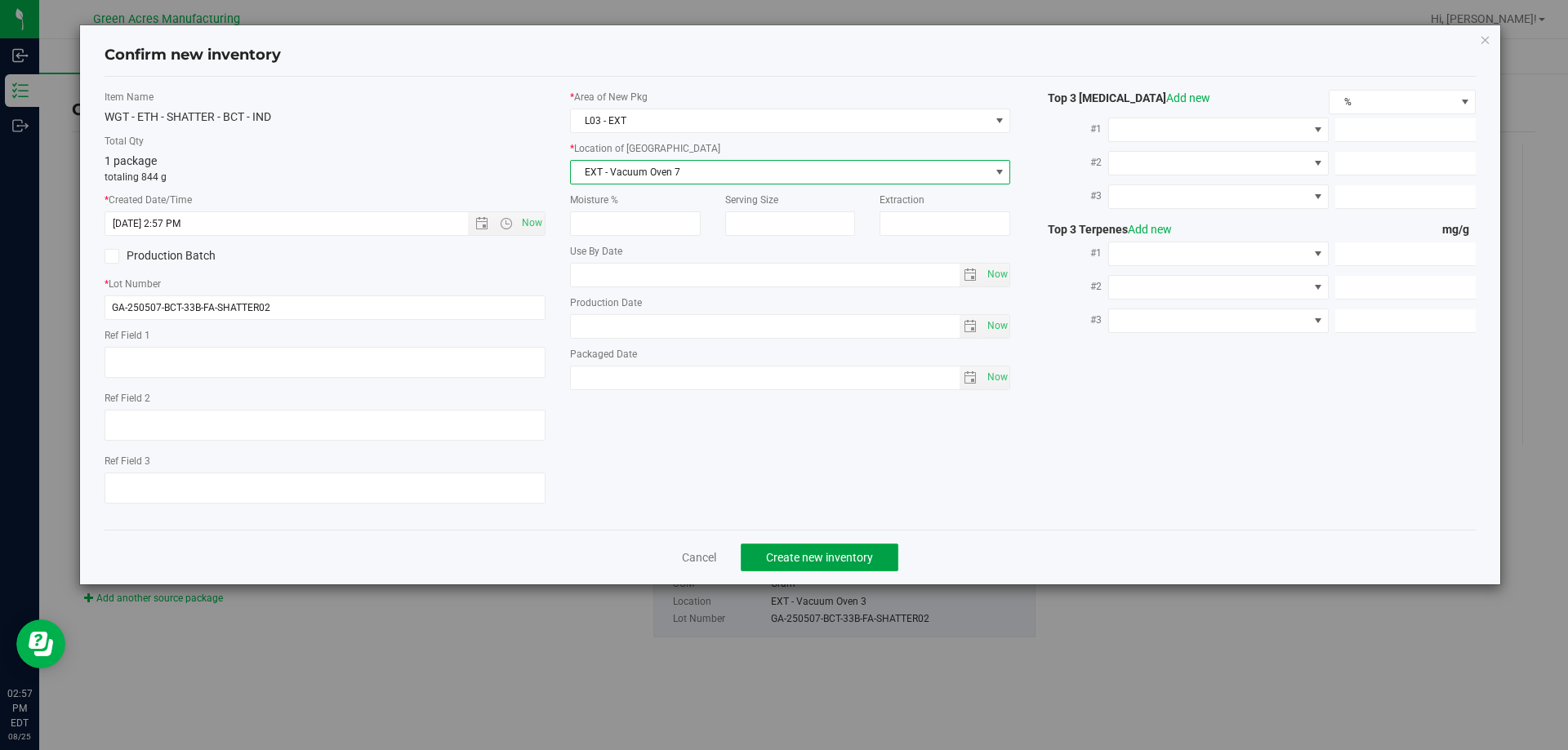
click at [762, 554] on button "Create new inventory" at bounding box center [819, 557] width 158 height 28
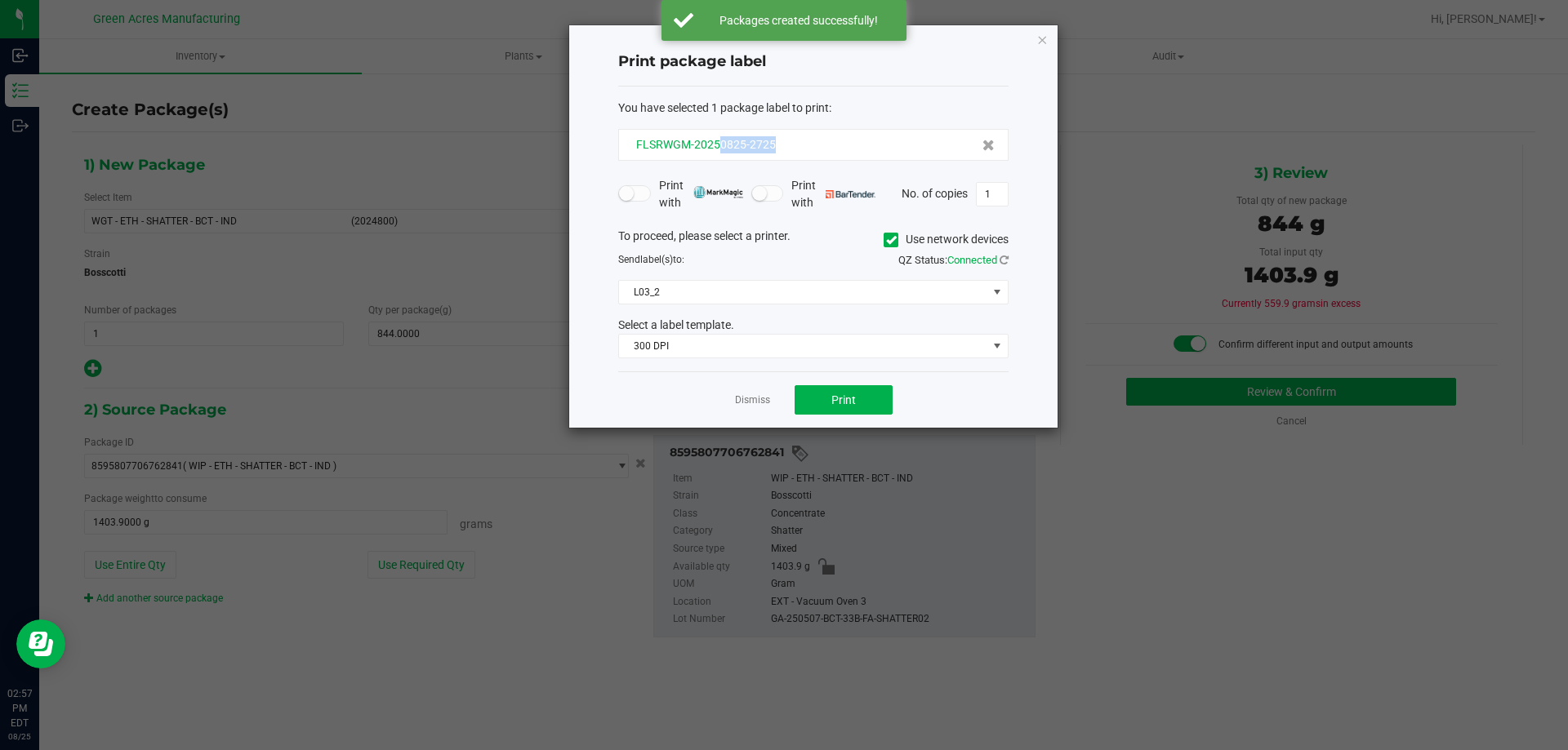
drag, startPoint x: 786, startPoint y: 148, endPoint x: 719, endPoint y: 149, distance: 67.0
click at [719, 149] on div "FLSRWGM-20250825-2725" at bounding box center [813, 144] width 363 height 17
drag, startPoint x: 732, startPoint y: 141, endPoint x: 729, endPoint y: 159, distance: 18.2
drag, startPoint x: 729, startPoint y: 159, endPoint x: 755, endPoint y: 145, distance: 29.5
copy span "0825-2725"
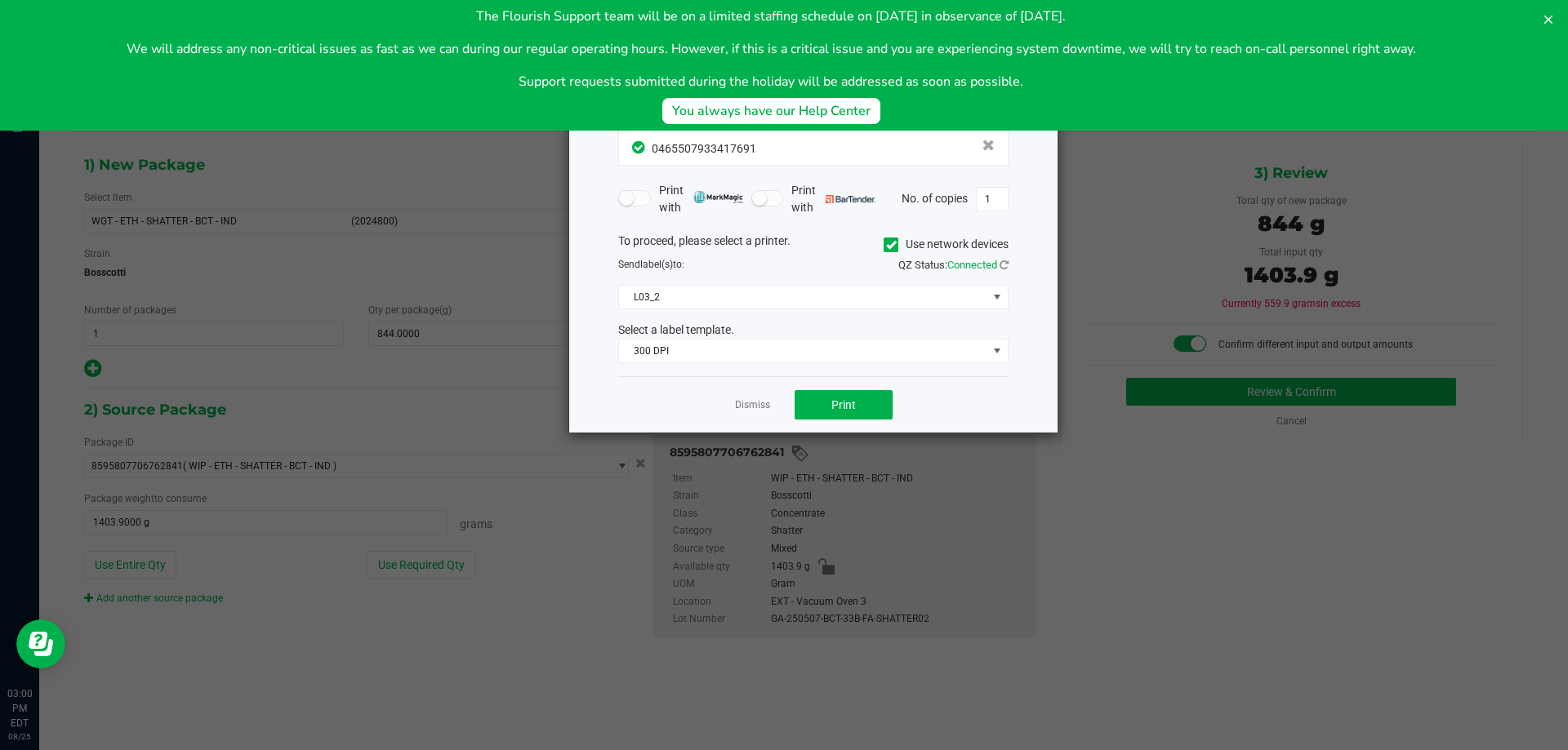
scroll to position [0, 0]
click at [1551, 18] on icon at bounding box center [1549, 19] width 13 height 13
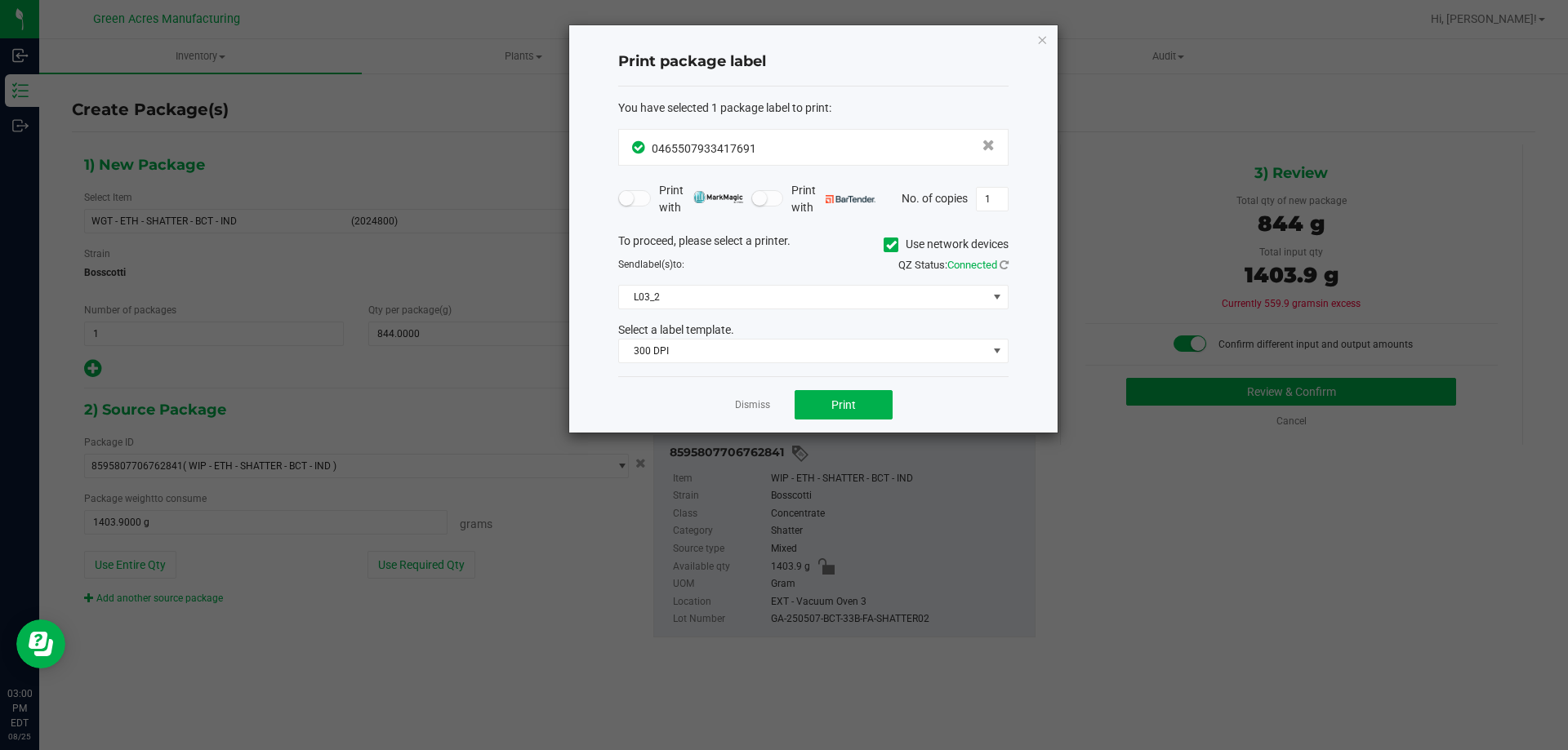
click at [870, 386] on div "Dismiss Print" at bounding box center [813, 404] width 390 height 56
click at [855, 418] on button "Print" at bounding box center [843, 405] width 98 height 29
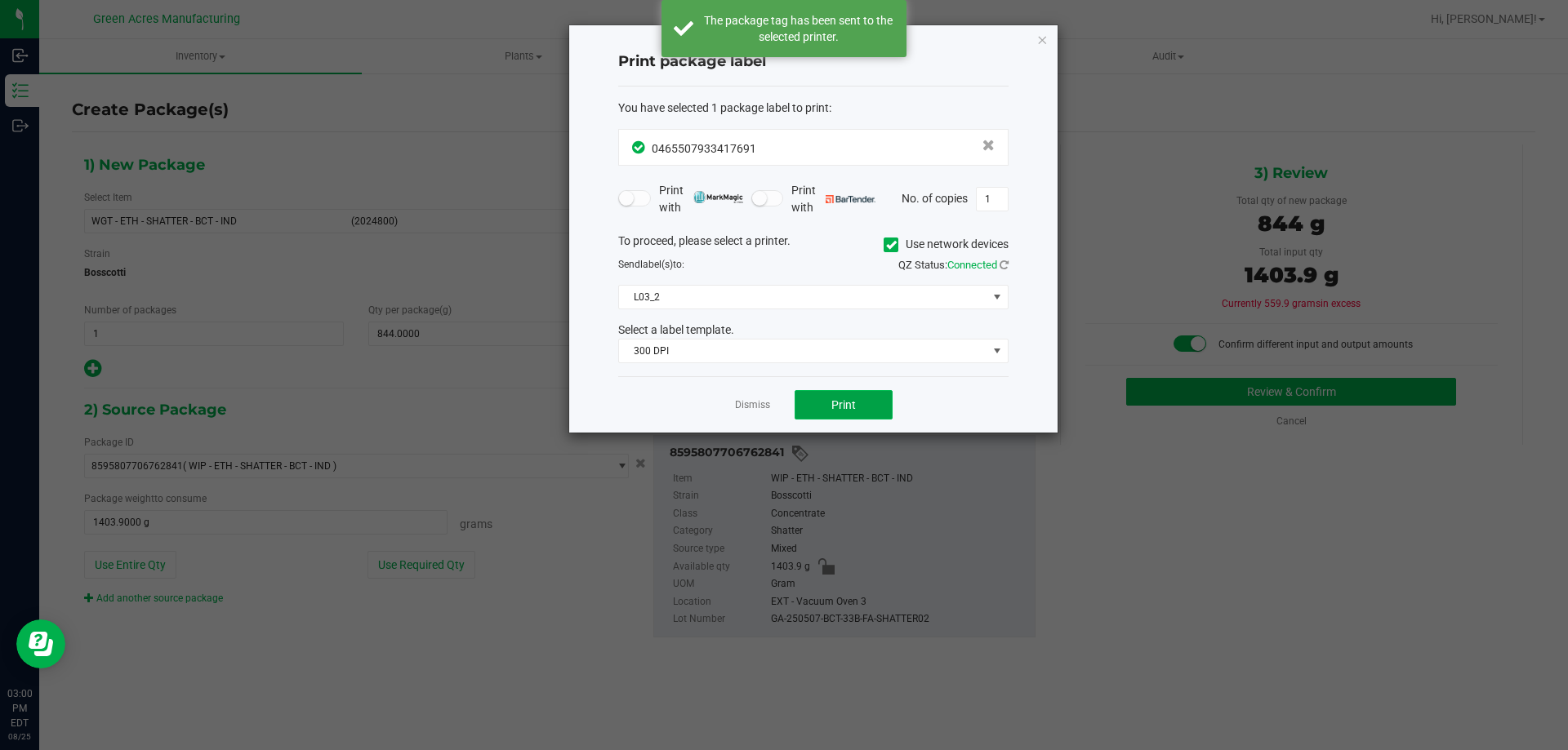
click at [856, 410] on button "Print" at bounding box center [843, 405] width 98 height 29
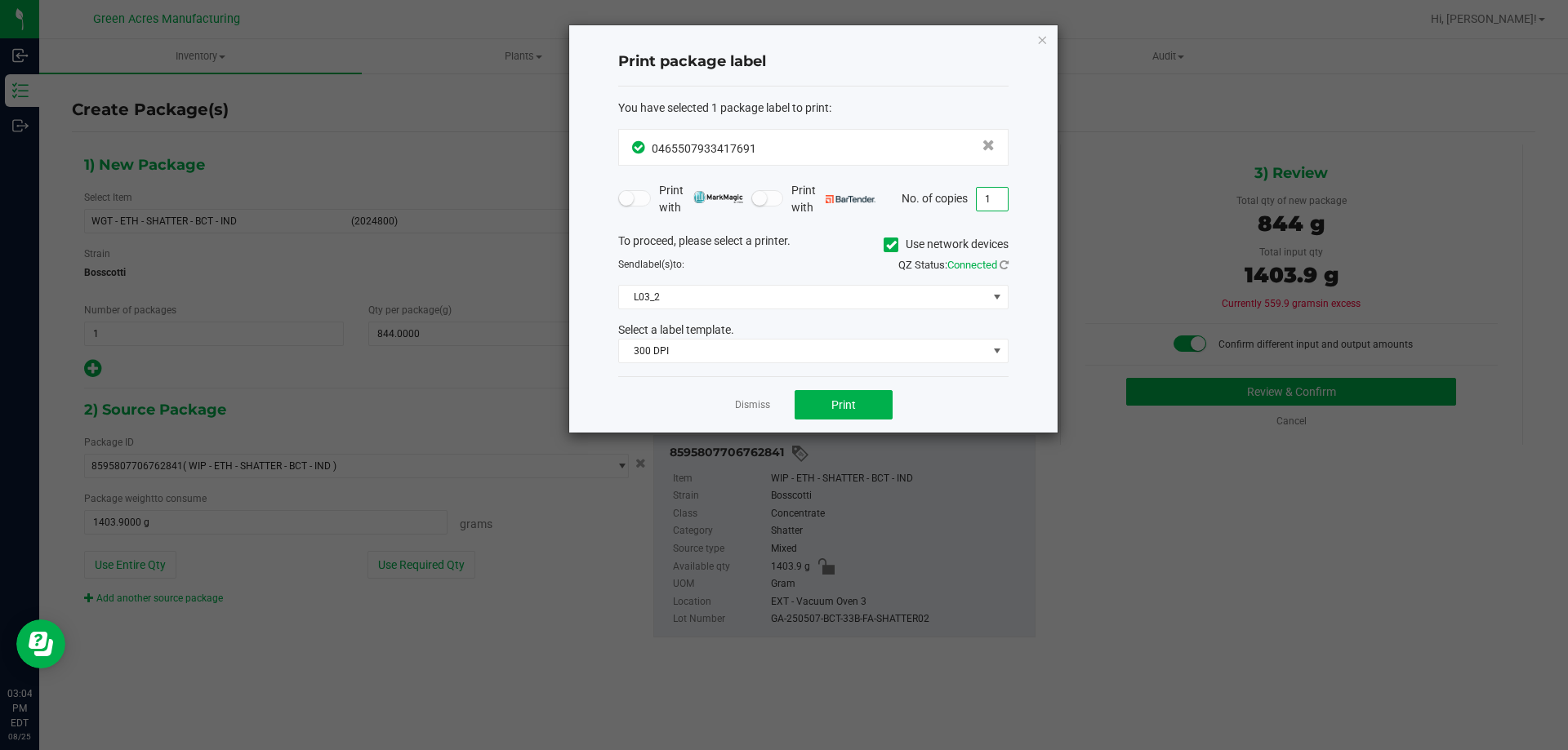
click at [996, 201] on input "1" at bounding box center [992, 199] width 31 height 23
type input "9"
type input "5"
click at [821, 411] on button "Print" at bounding box center [843, 405] width 98 height 29
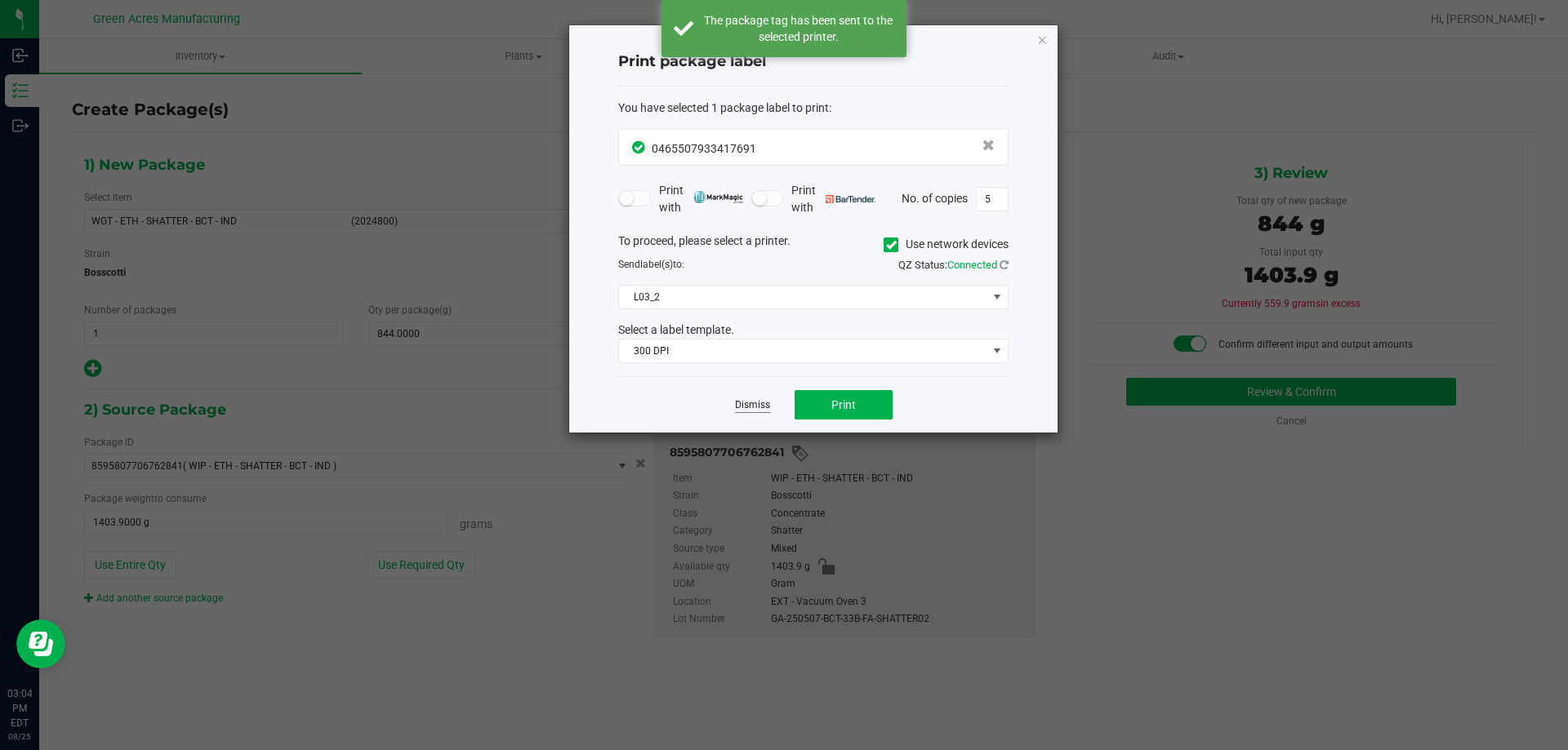
click at [755, 409] on link "Dismiss" at bounding box center [752, 405] width 35 height 14
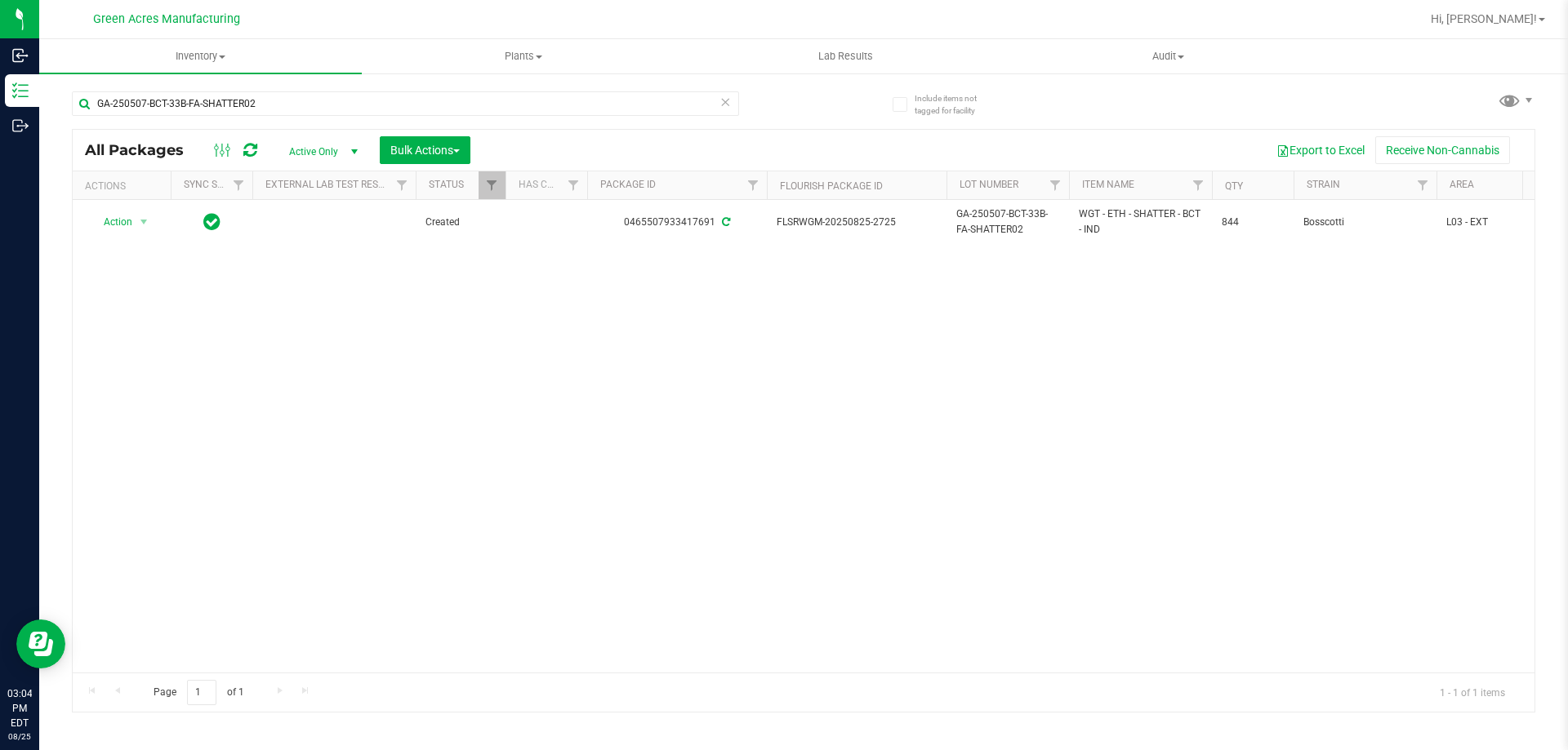
scroll to position [0, 288]
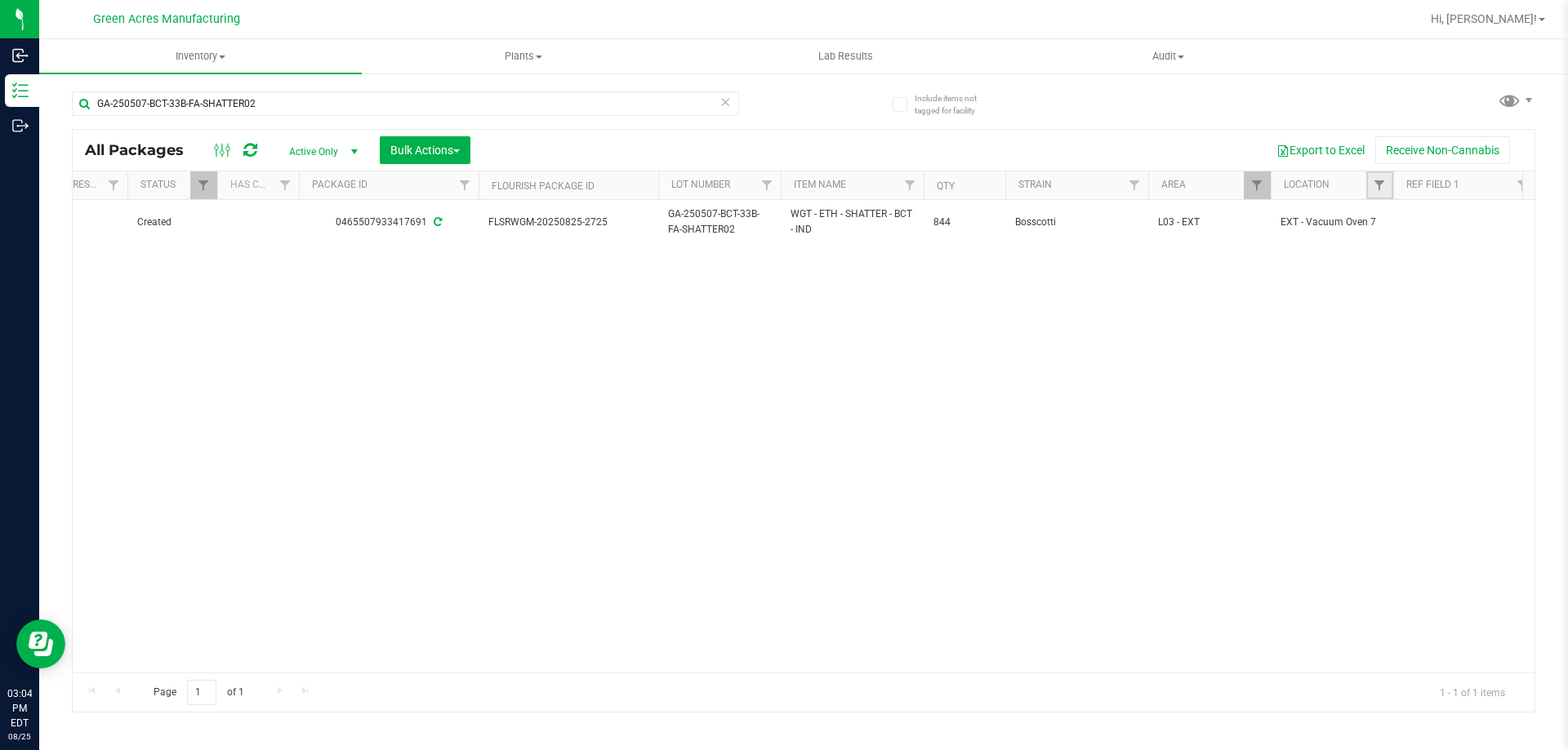
click at [1383, 198] on link "Filter" at bounding box center [1380, 185] width 27 height 28
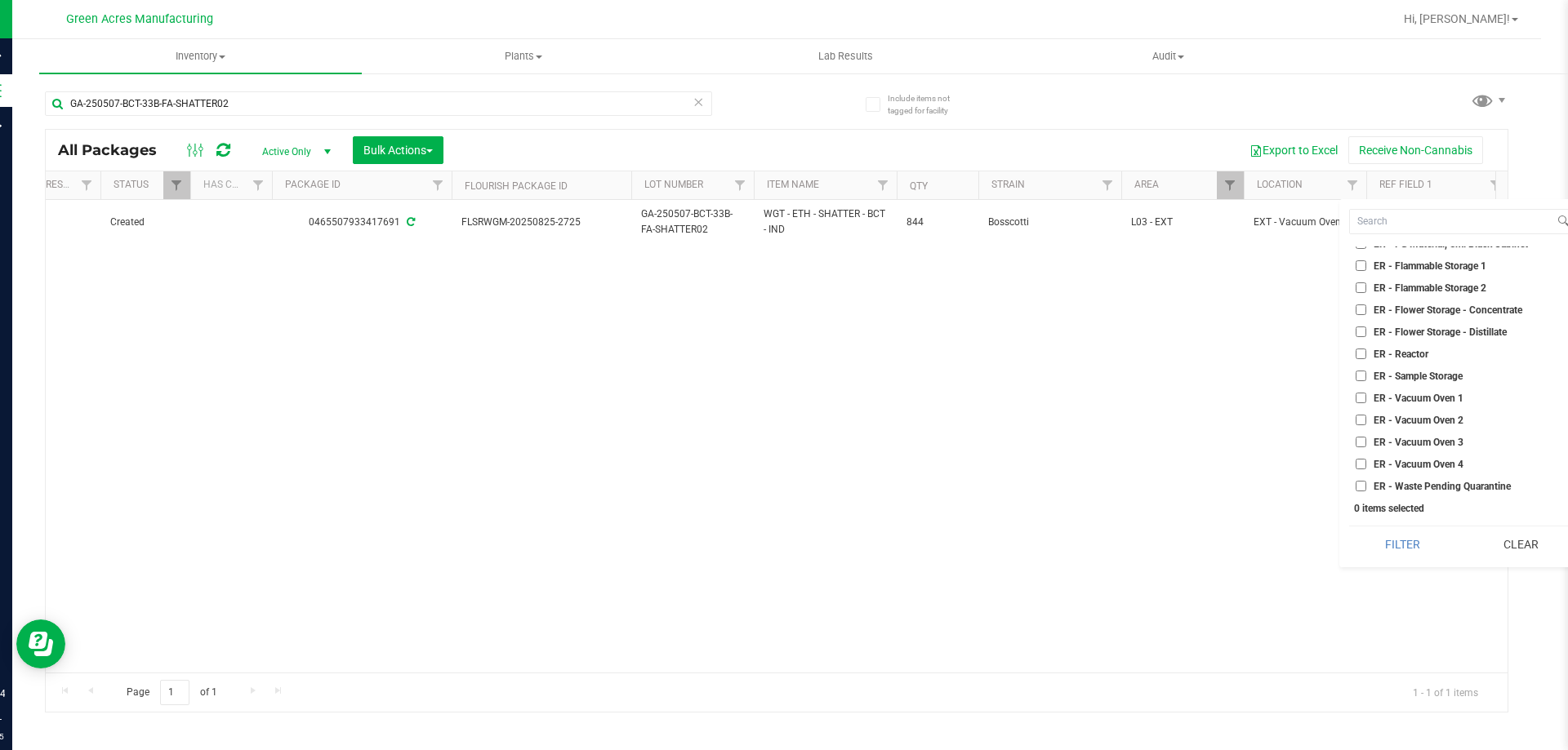
scroll to position [0, 0]
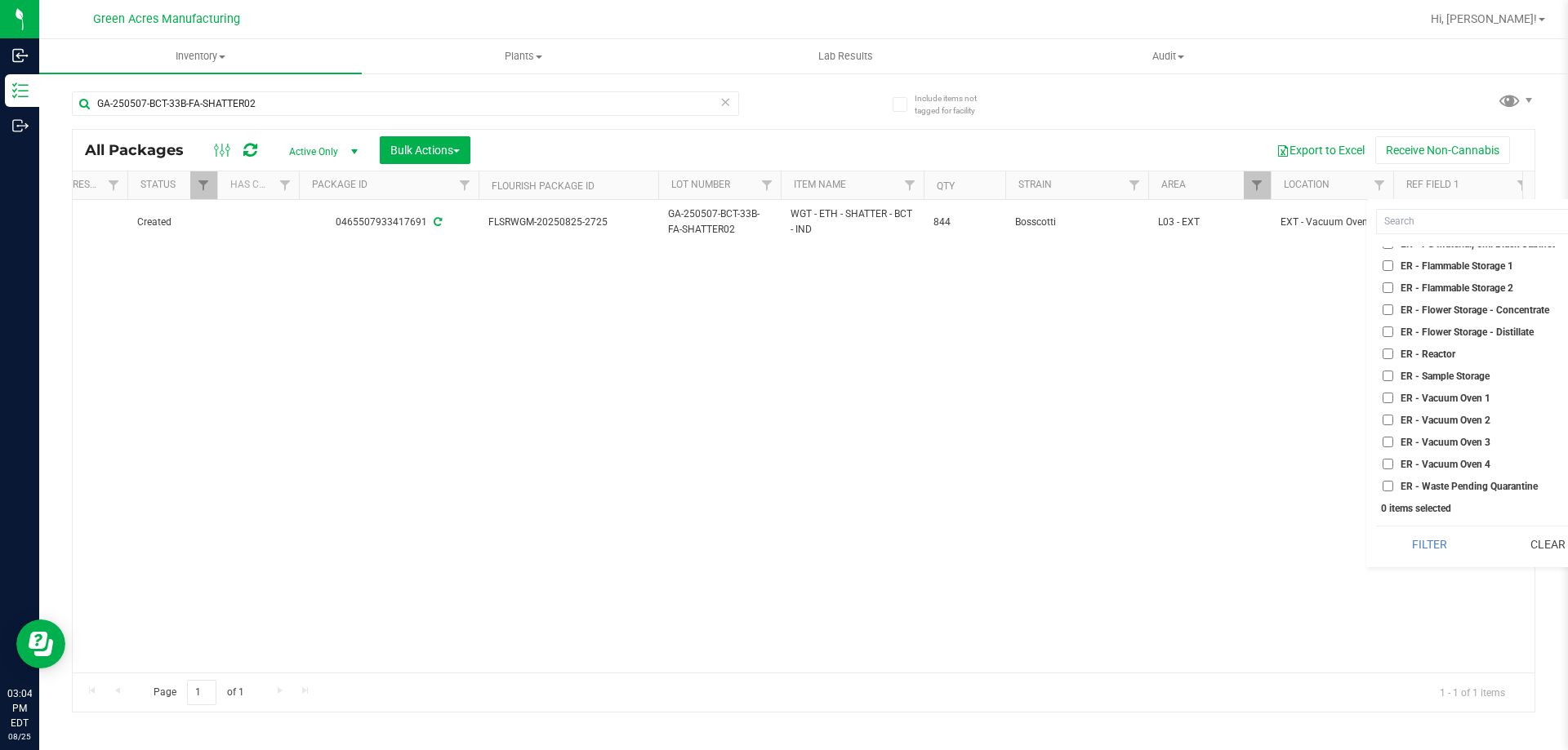
drag, startPoint x: 1201, startPoint y: 293, endPoint x: 1204, endPoint y: 203, distance: 90.0
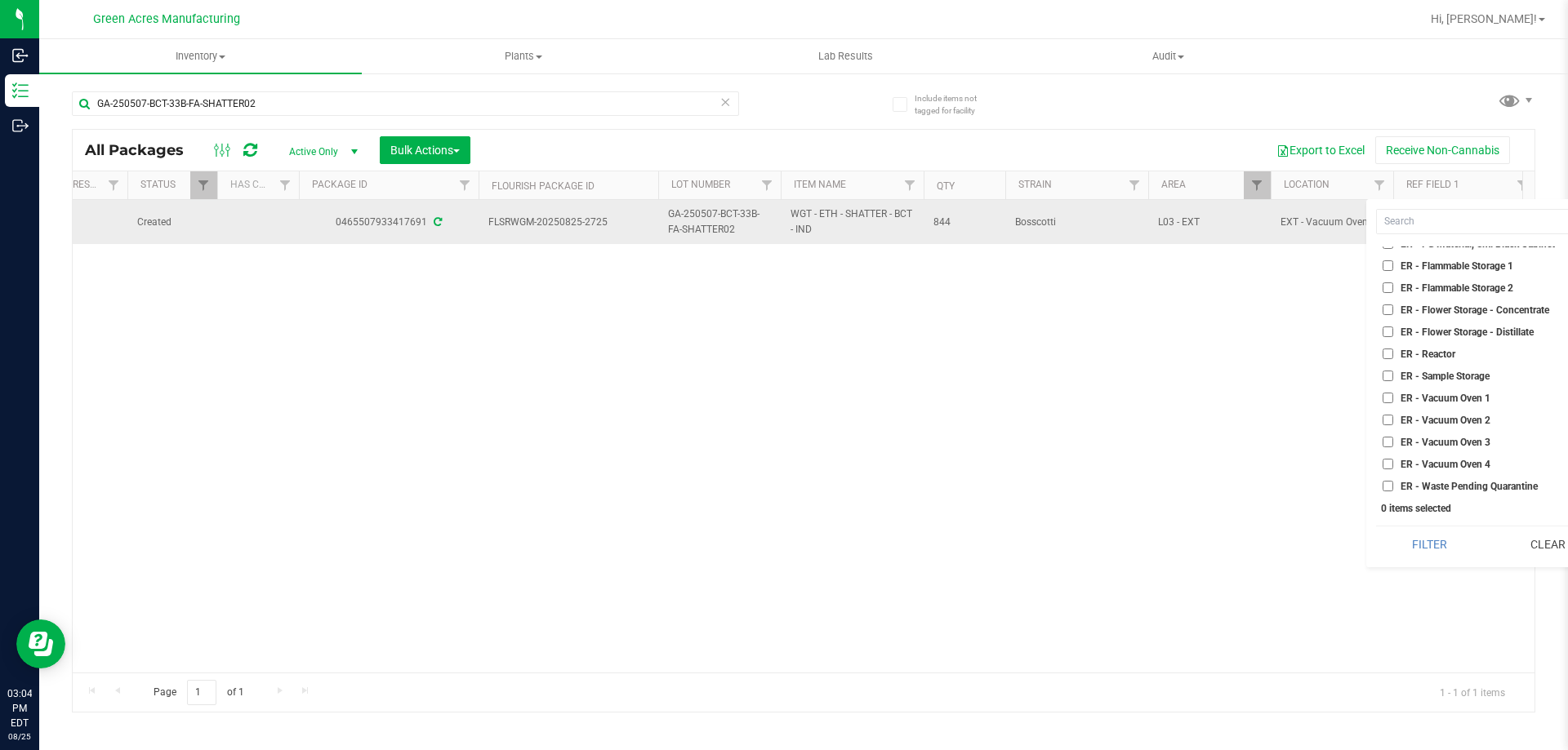
click at [1201, 285] on div "Action Action Adjust qty Create package Edit attributes Global inventory Locate…" at bounding box center [804, 436] width 1462 height 473
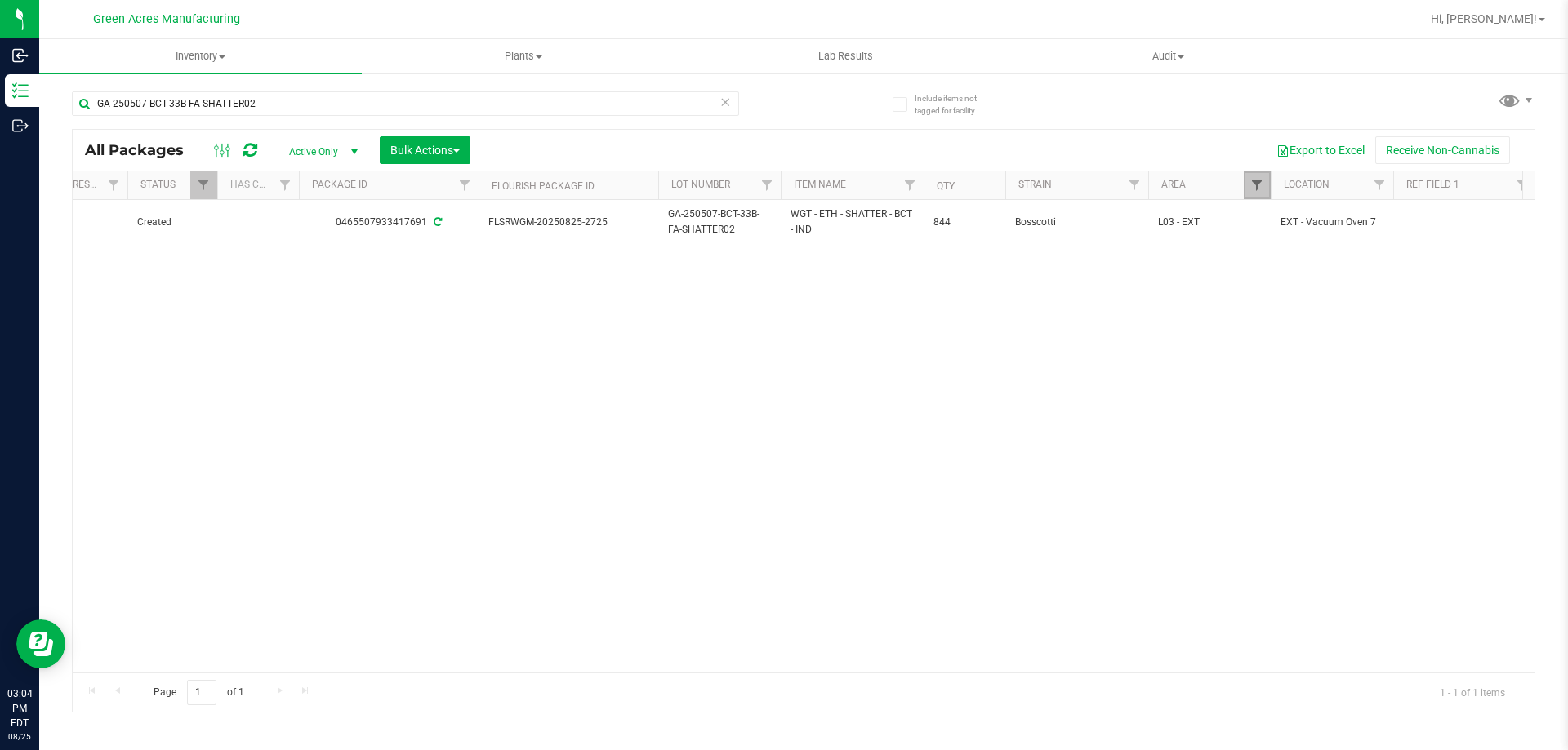
click at [1252, 188] on span "Filter" at bounding box center [1257, 185] width 13 height 13
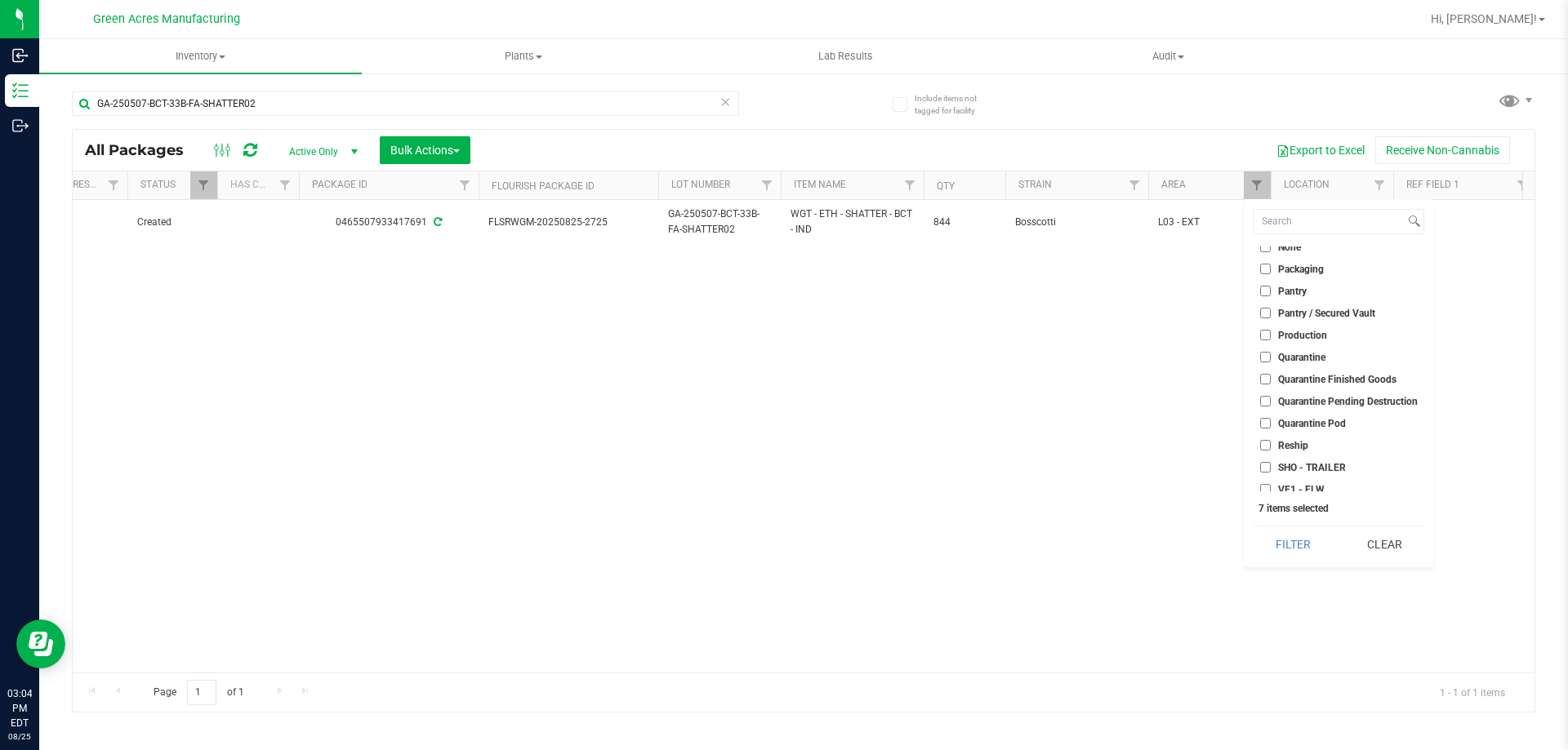
scroll to position [490, 0]
click at [1323, 286] on li "Pantry / Secured Vault" at bounding box center [1339, 294] width 171 height 17
click at [1302, 296] on span "Pantry / Secured Vault" at bounding box center [1327, 295] width 97 height 10
click at [1271, 296] on input "Pantry / Secured Vault" at bounding box center [1266, 295] width 11 height 11
click at [1265, 293] on input "Pantry / Secured Vault" at bounding box center [1266, 295] width 11 height 11
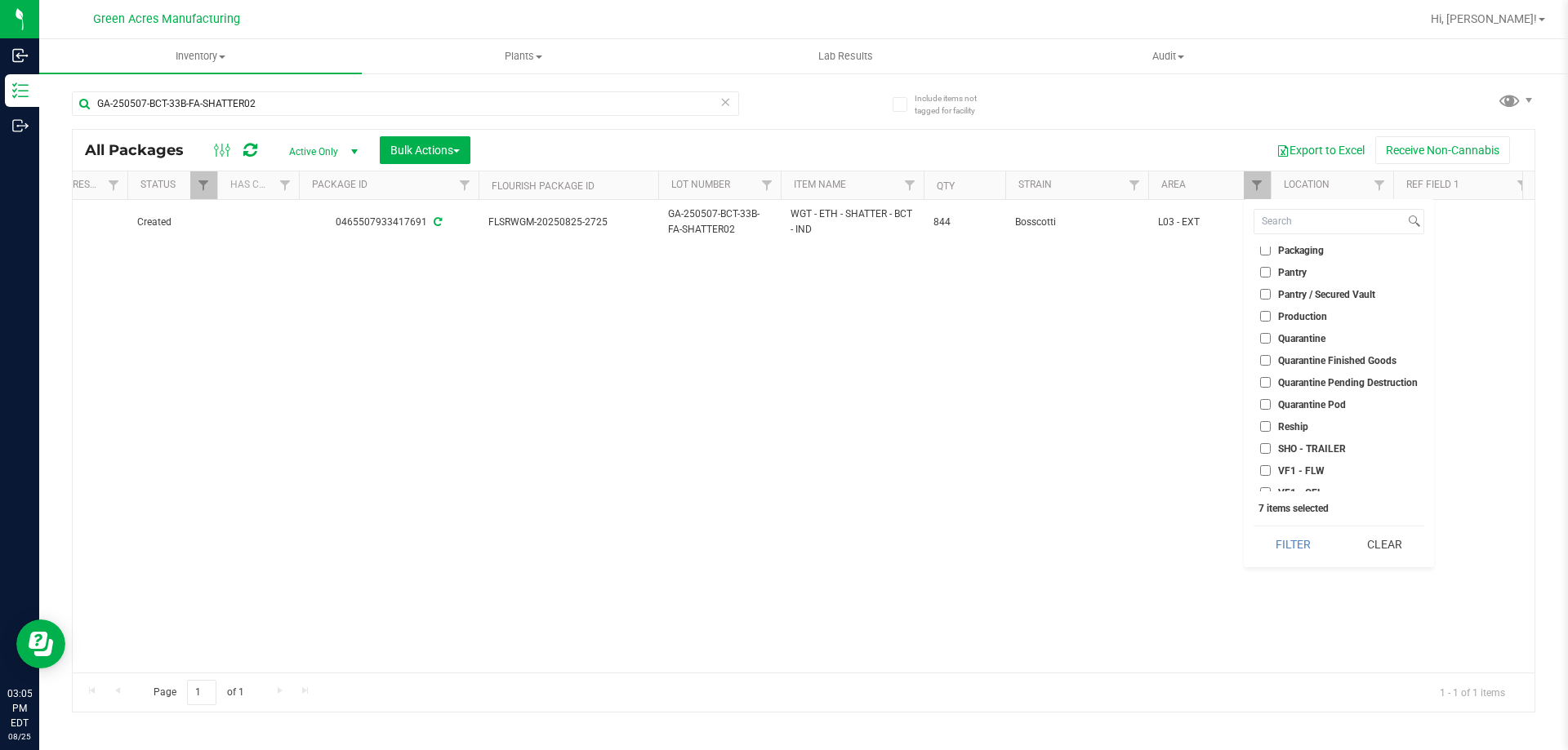
click at [1301, 291] on span "Pantry / Secured Vault" at bounding box center [1327, 295] width 97 height 10
click at [1271, 291] on input "Pantry / Secured Vault" at bounding box center [1266, 295] width 11 height 11
checkbox input "true"
click at [1295, 544] on button "Filter" at bounding box center [1293, 544] width 79 height 36
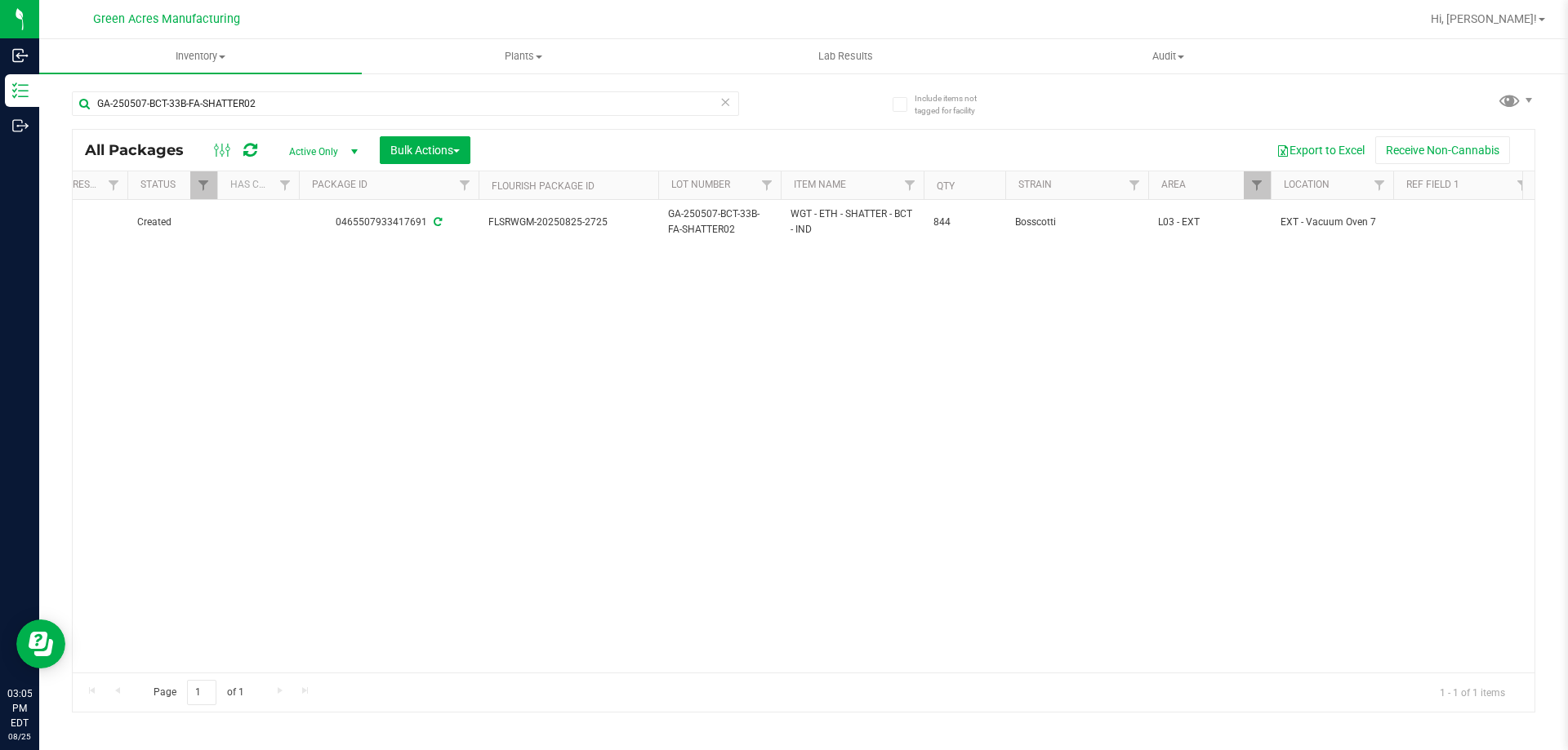
click at [297, 151] on span "Active Only" at bounding box center [321, 151] width 90 height 23
click at [316, 252] on li "All" at bounding box center [320, 251] width 88 height 25
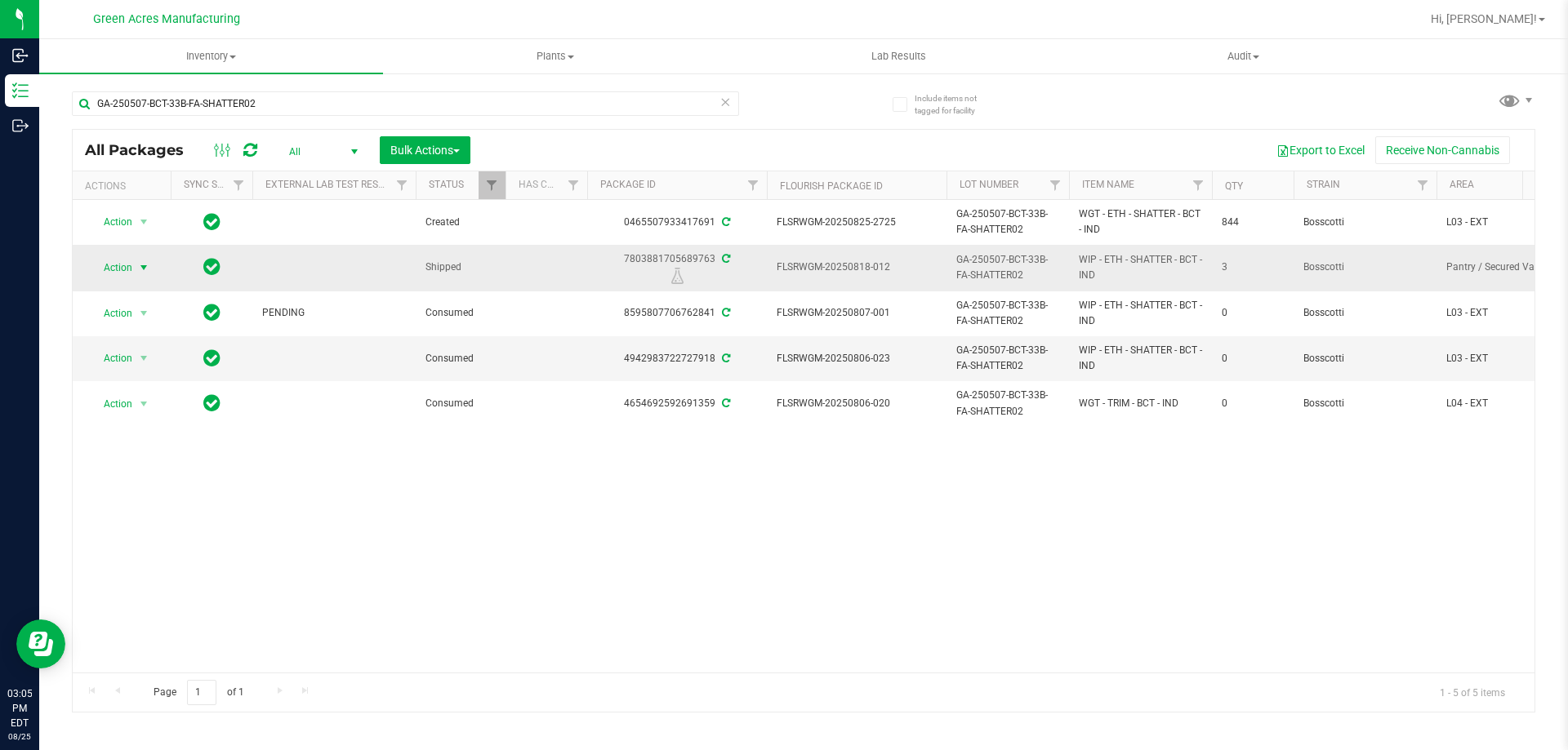
click at [121, 261] on span "Action" at bounding box center [111, 267] width 44 height 23
click at [148, 395] on li "Print package label" at bounding box center [142, 391] width 105 height 25
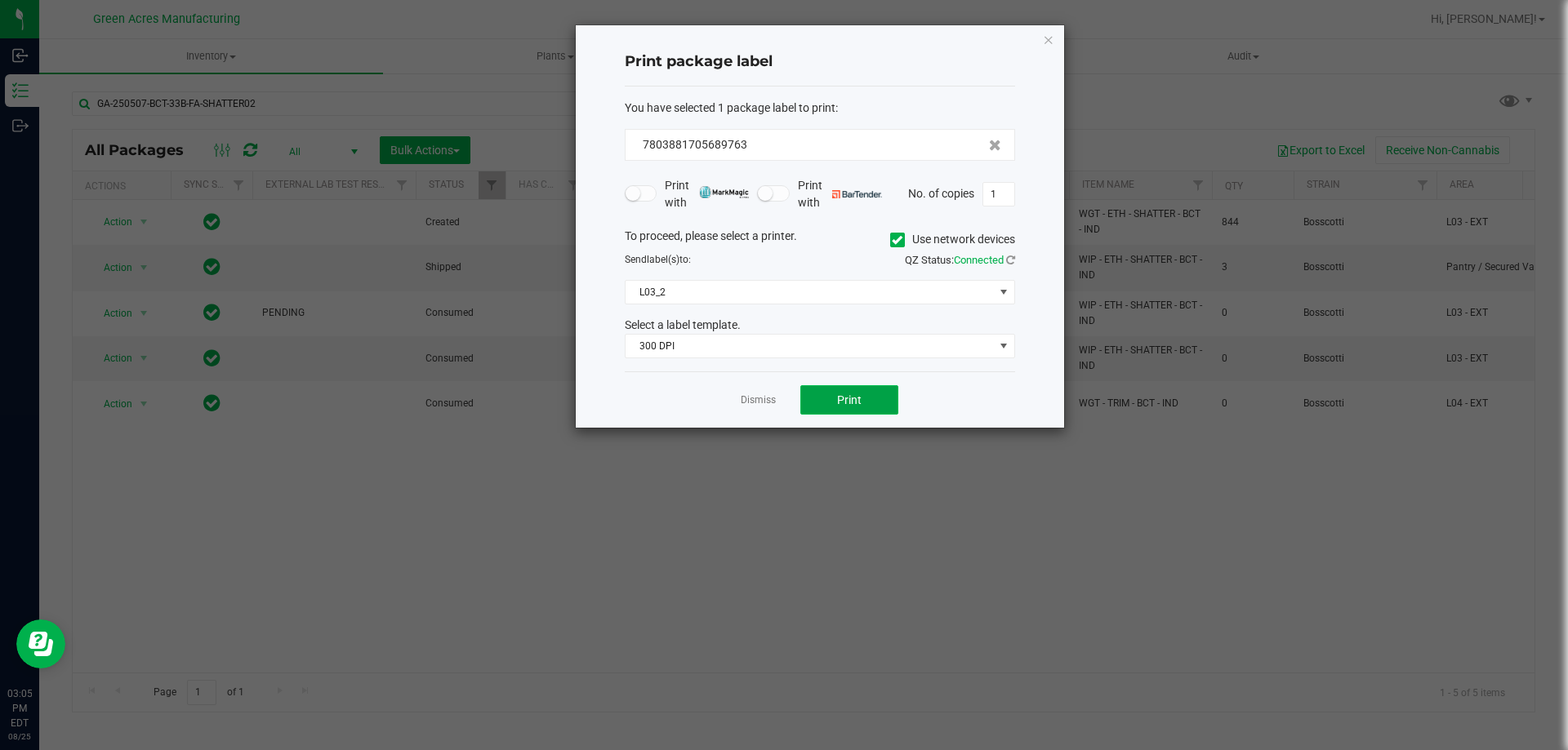
click at [875, 397] on button "Print" at bounding box center [849, 400] width 98 height 29
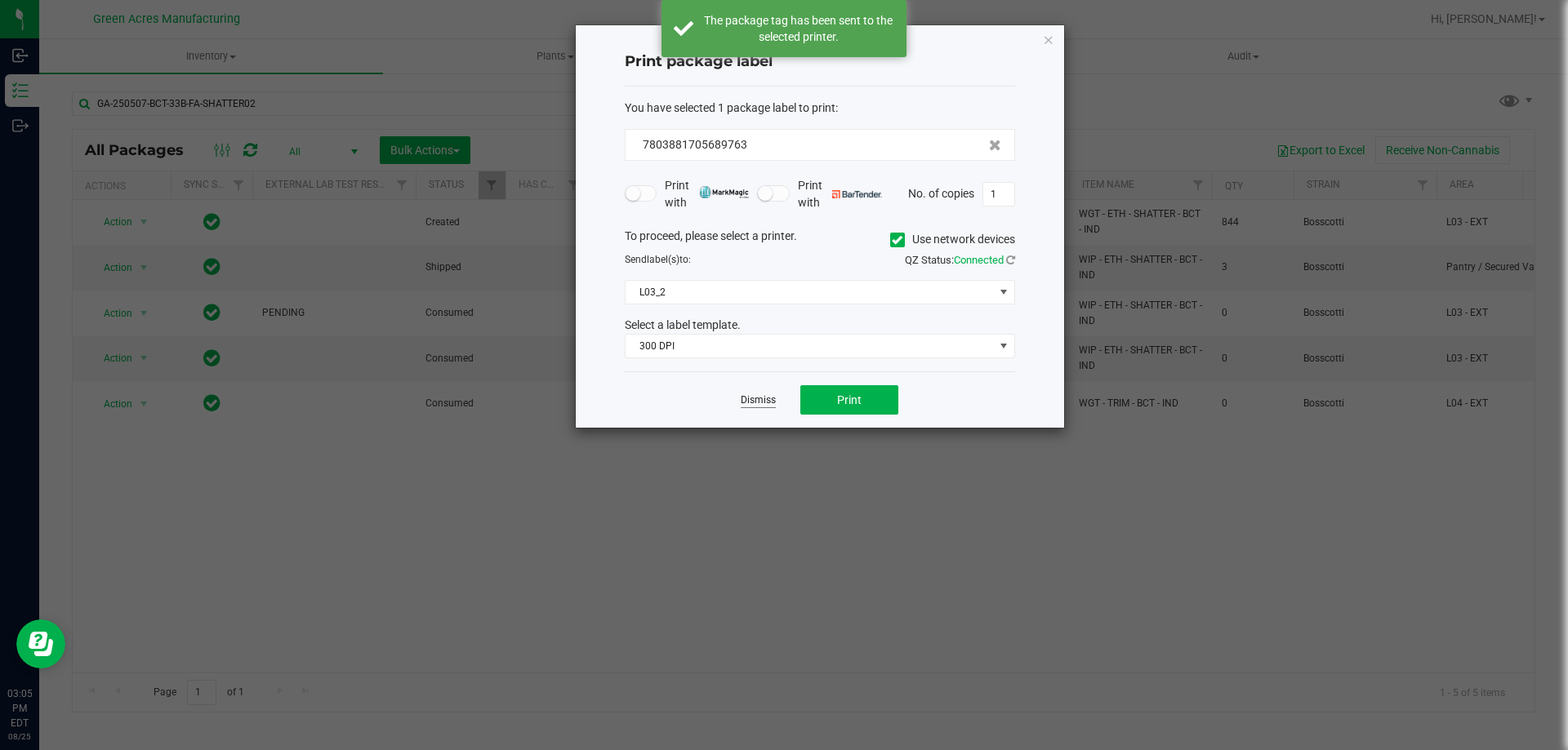
click at [771, 401] on link "Dismiss" at bounding box center [758, 400] width 35 height 14
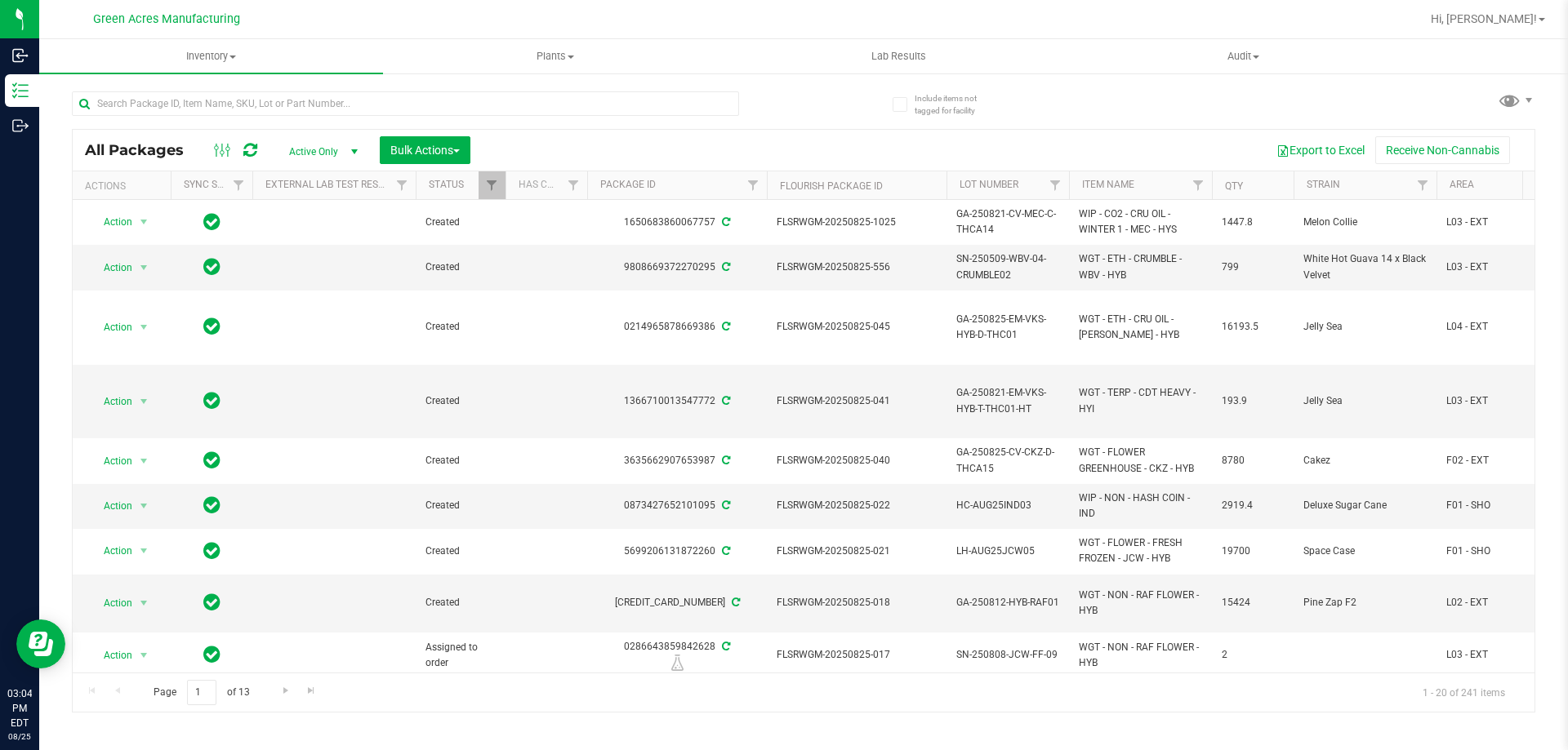
scroll to position [0, 13]
